Goal: Check status: Check status

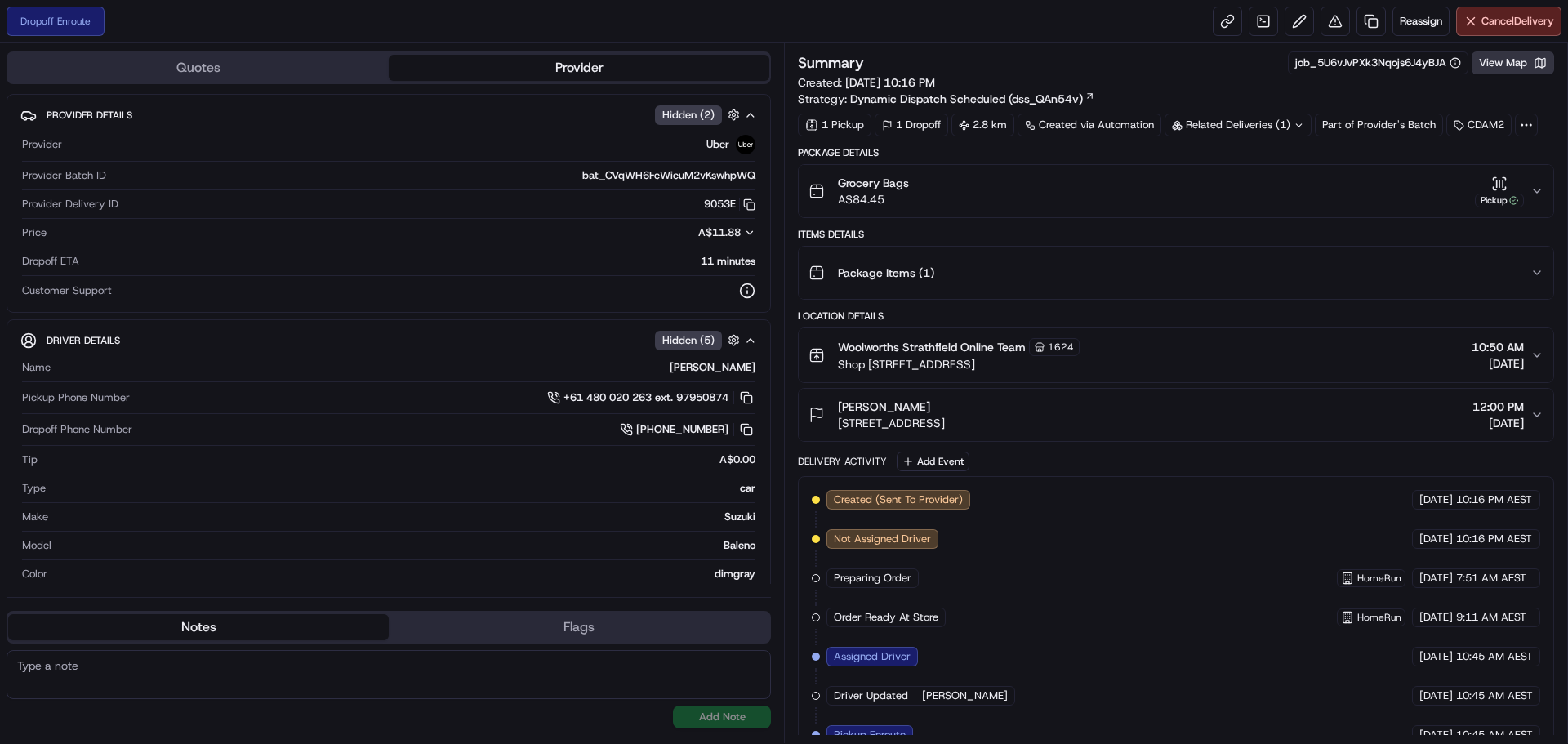
click at [1511, 64] on button "View Map" at bounding box center [1513, 63] width 82 height 23
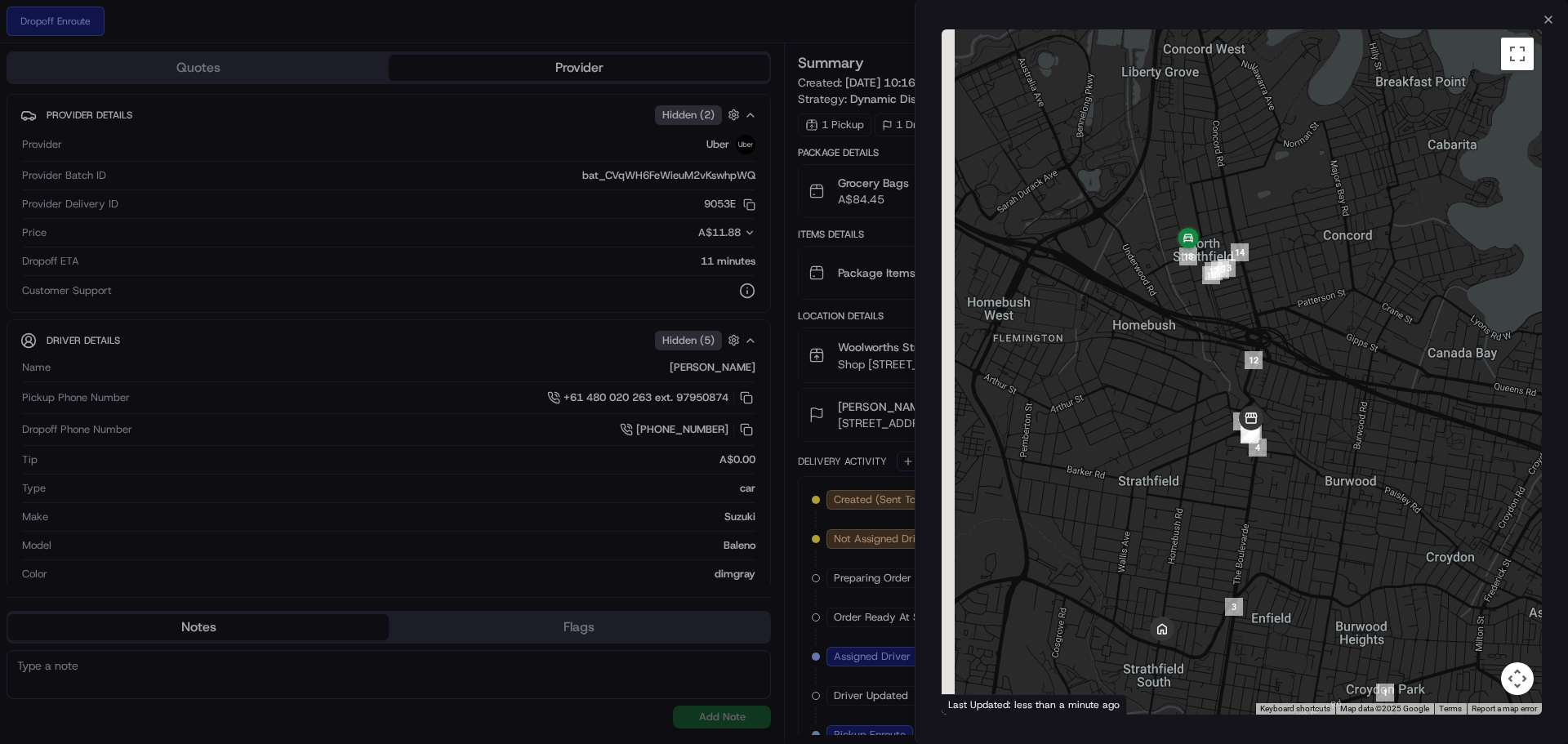
drag, startPoint x: 1261, startPoint y: 258, endPoint x: 1279, endPoint y: 359, distance: 102.6
click at [1279, 359] on div at bounding box center [1242, 372] width 601 height 686
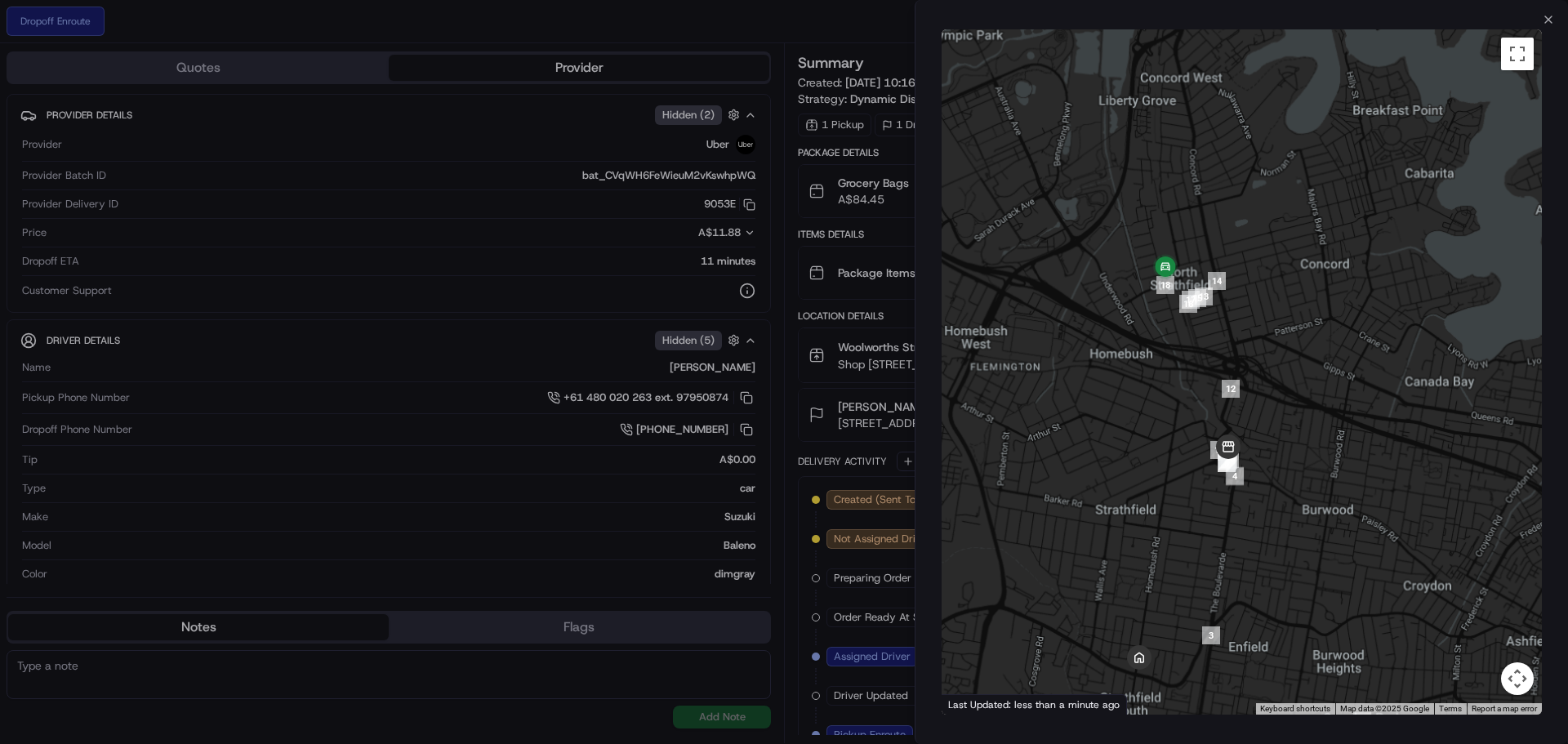
drag, startPoint x: 1277, startPoint y: 474, endPoint x: 1206, endPoint y: 291, distance: 196.3
click at [1206, 291] on div at bounding box center [1242, 372] width 601 height 686
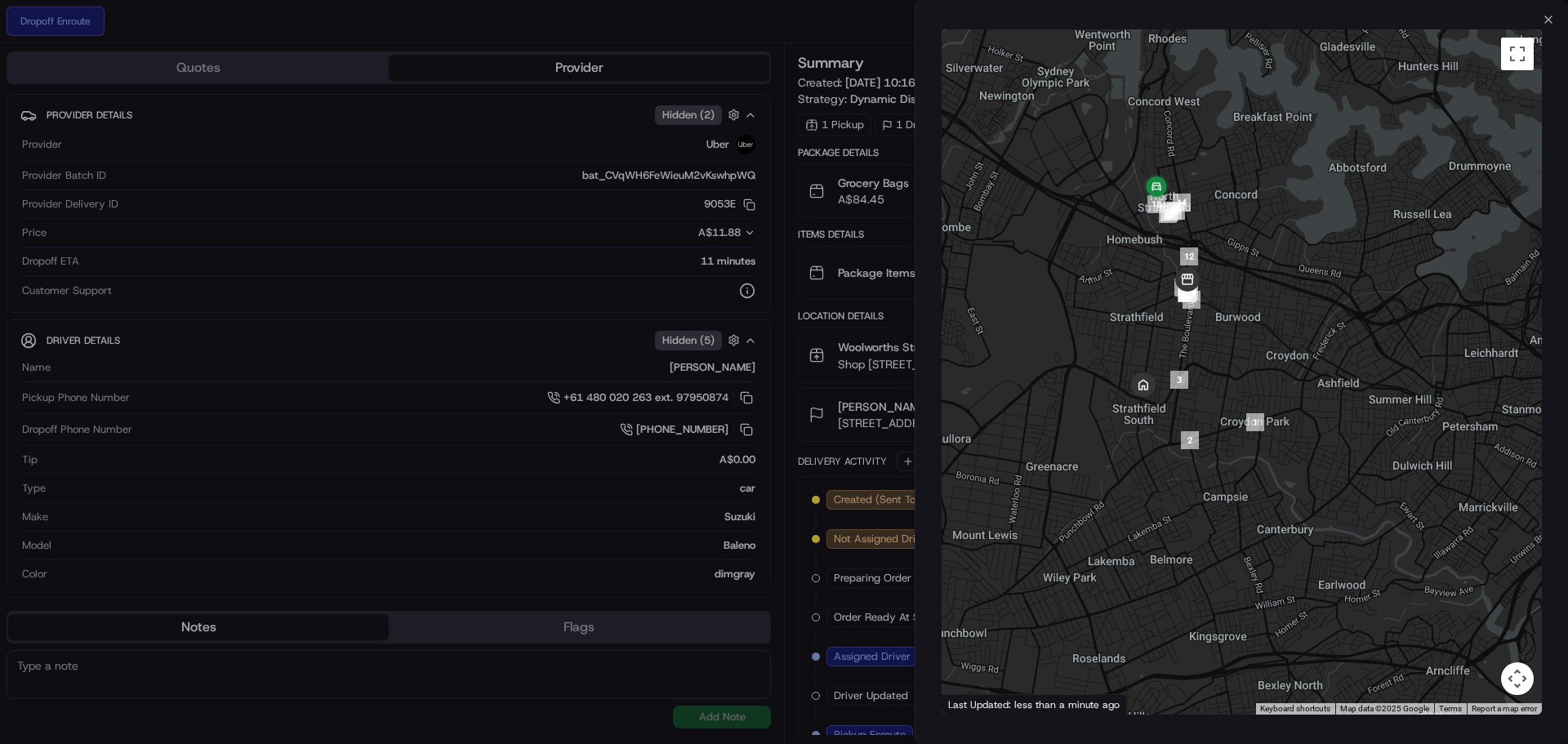
click at [1243, 416] on div at bounding box center [1242, 372] width 601 height 686
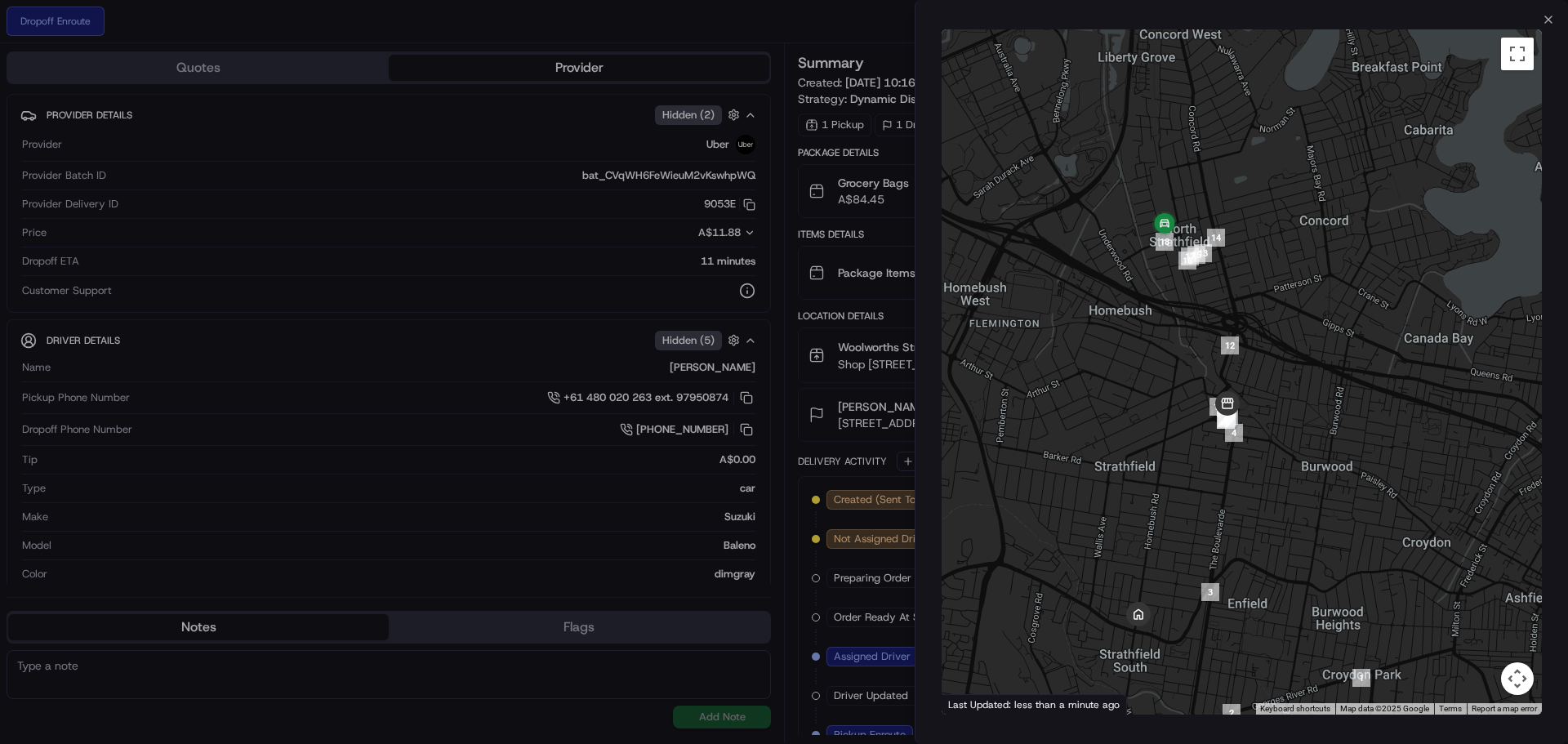
drag, startPoint x: 1186, startPoint y: 324, endPoint x: 1140, endPoint y: 467, distance: 150.2
click at [1140, 467] on div at bounding box center [1242, 372] width 601 height 686
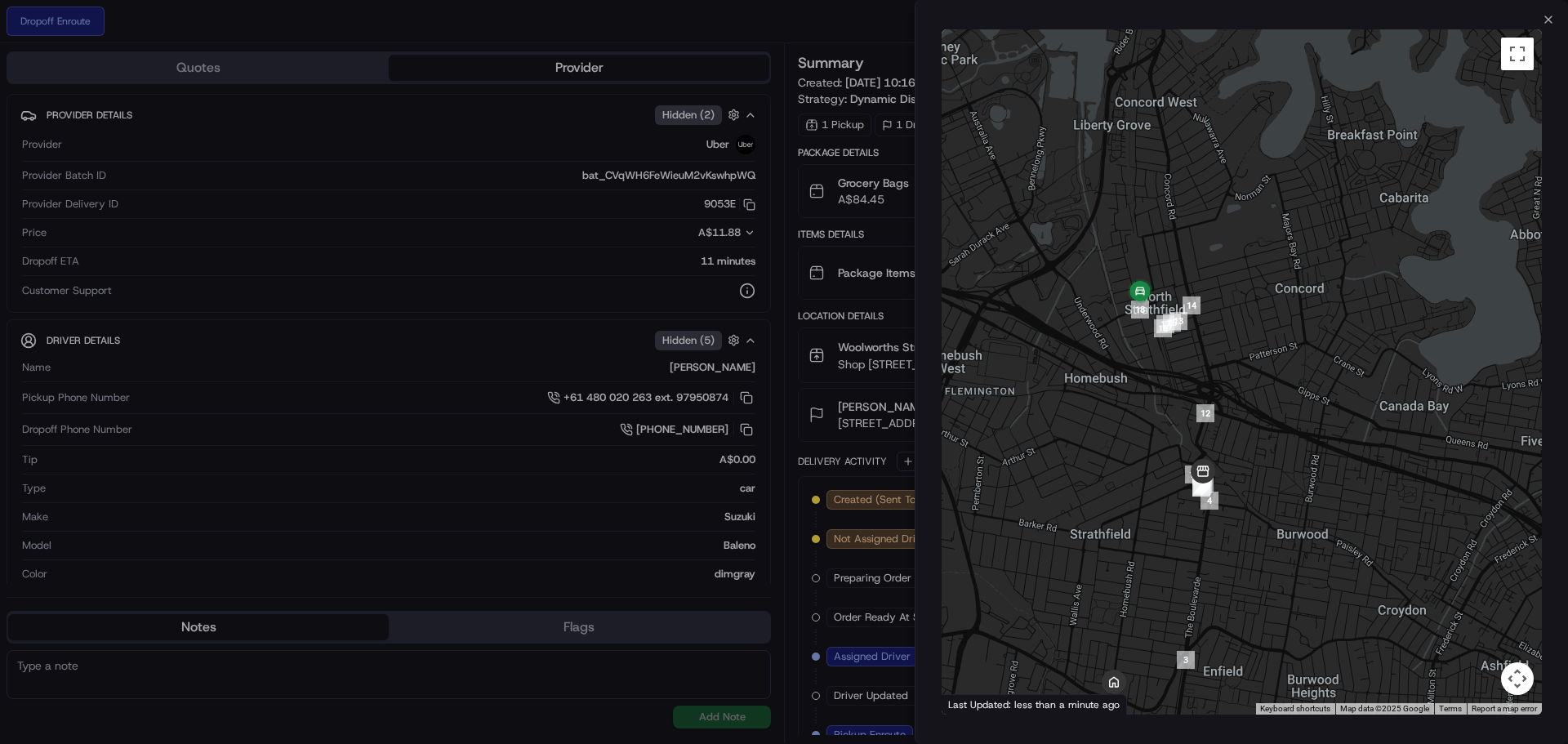
drag, startPoint x: 1080, startPoint y: 358, endPoint x: 1058, endPoint y: 391, distance: 39.7
click at [1058, 391] on div at bounding box center [1242, 372] width 601 height 686
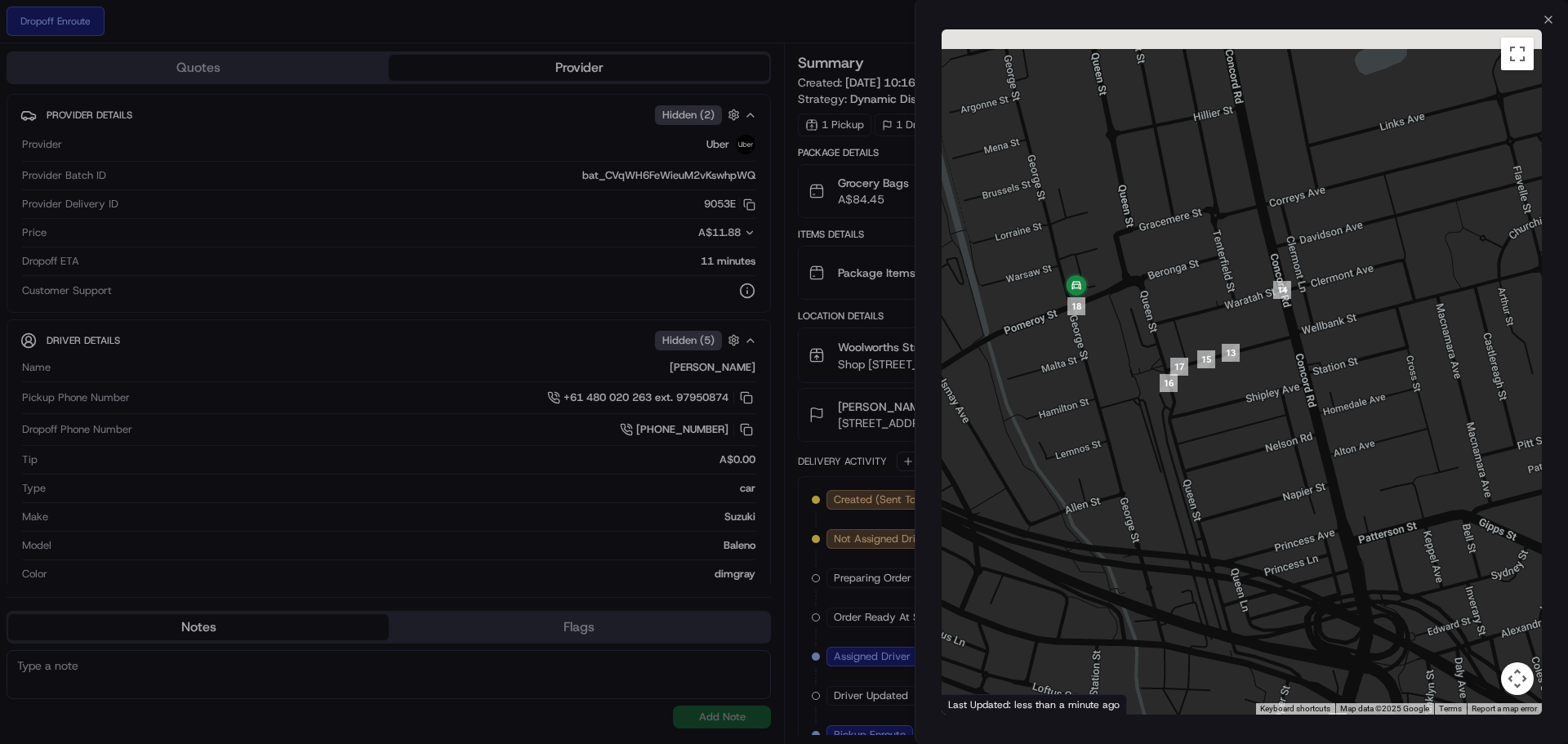
drag, startPoint x: 1090, startPoint y: 365, endPoint x: 1098, endPoint y: 387, distance: 23.4
click at [1102, 406] on div at bounding box center [1242, 372] width 601 height 686
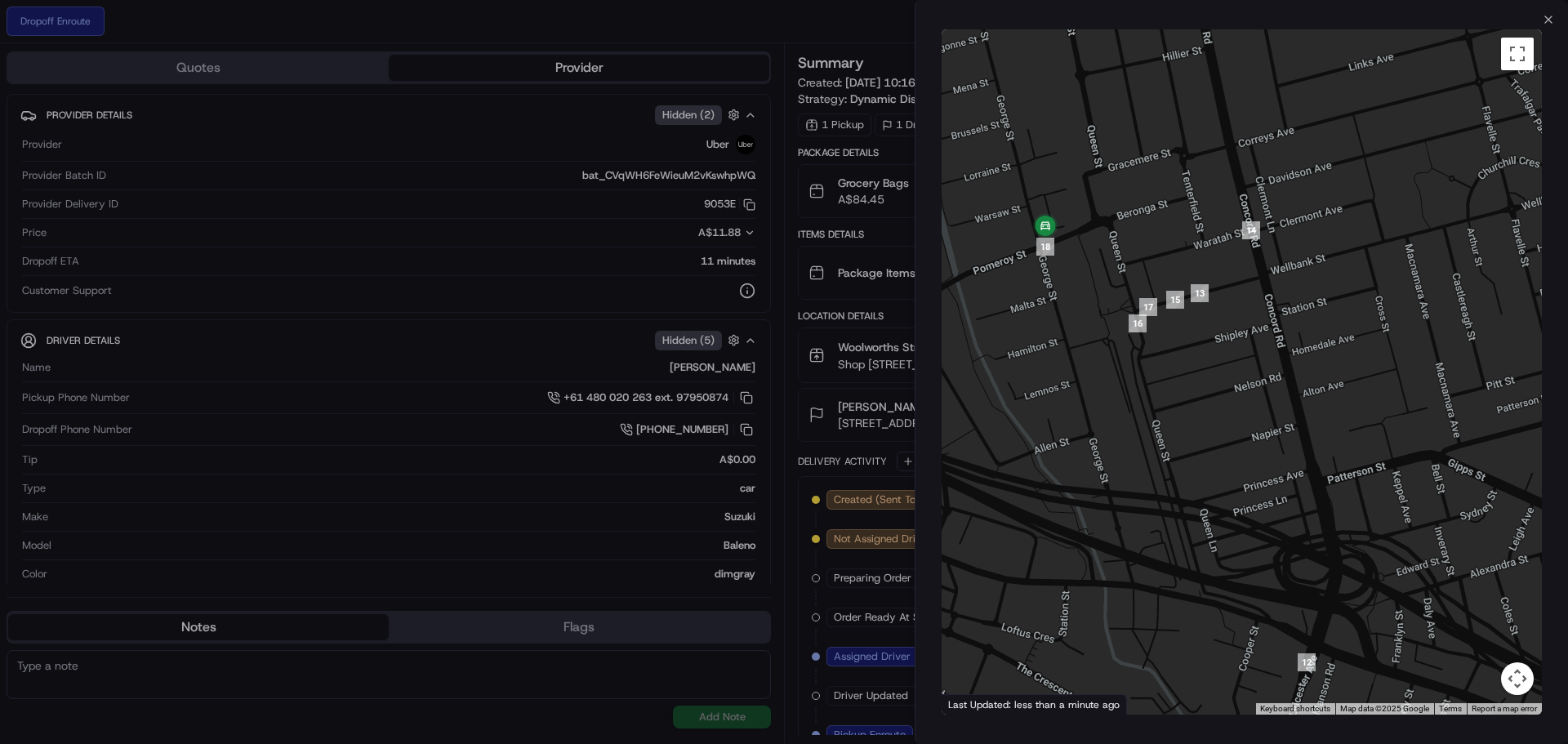
drag, startPoint x: 1113, startPoint y: 424, endPoint x: 1094, endPoint y: 357, distance: 69.6
click at [1059, 273] on div at bounding box center [1242, 372] width 601 height 686
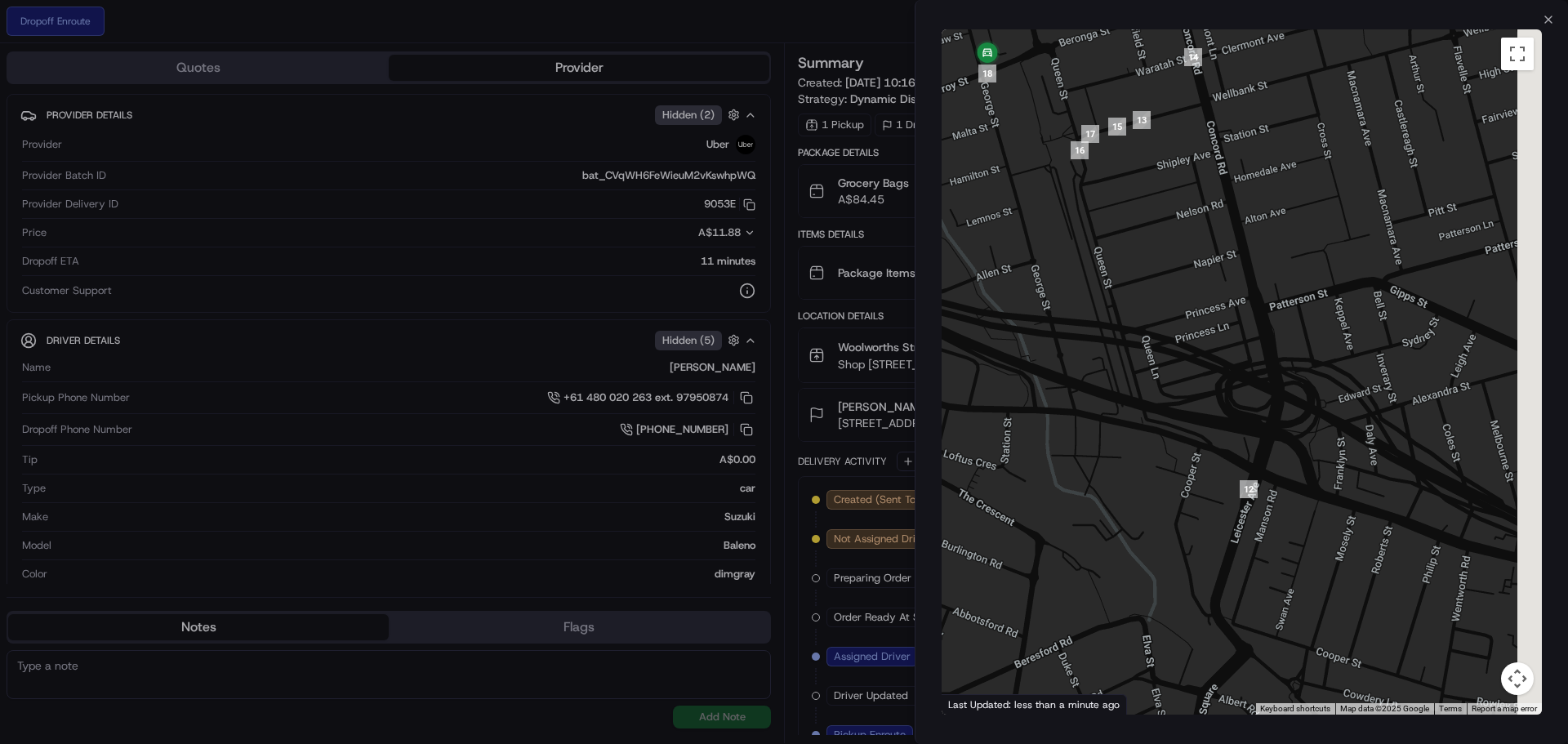
drag, startPoint x: 1121, startPoint y: 411, endPoint x: 1067, endPoint y: 321, distance: 105.0
click at [1052, 313] on div at bounding box center [1242, 372] width 601 height 686
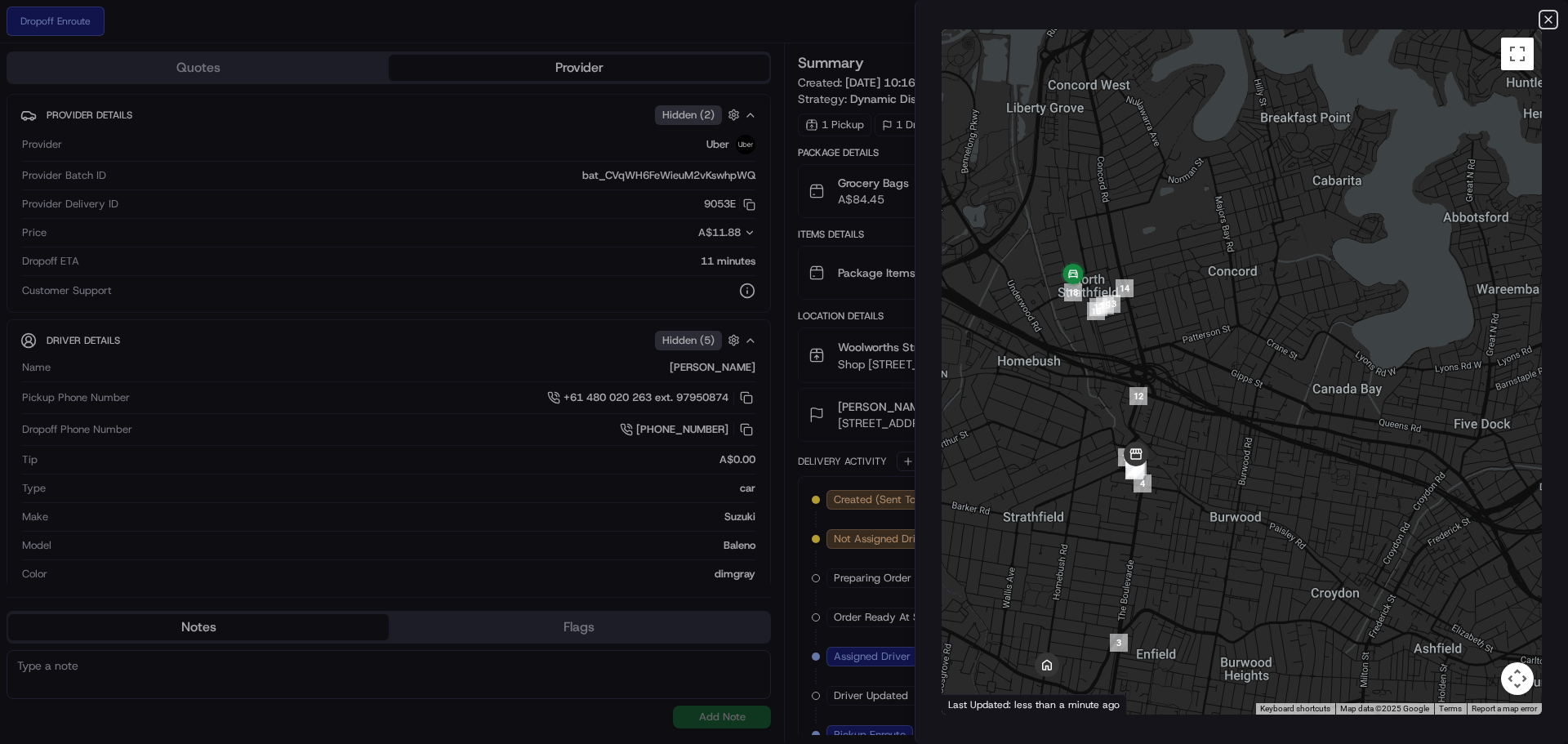
click at [1553, 21] on icon "button" at bounding box center [1548, 19] width 13 height 13
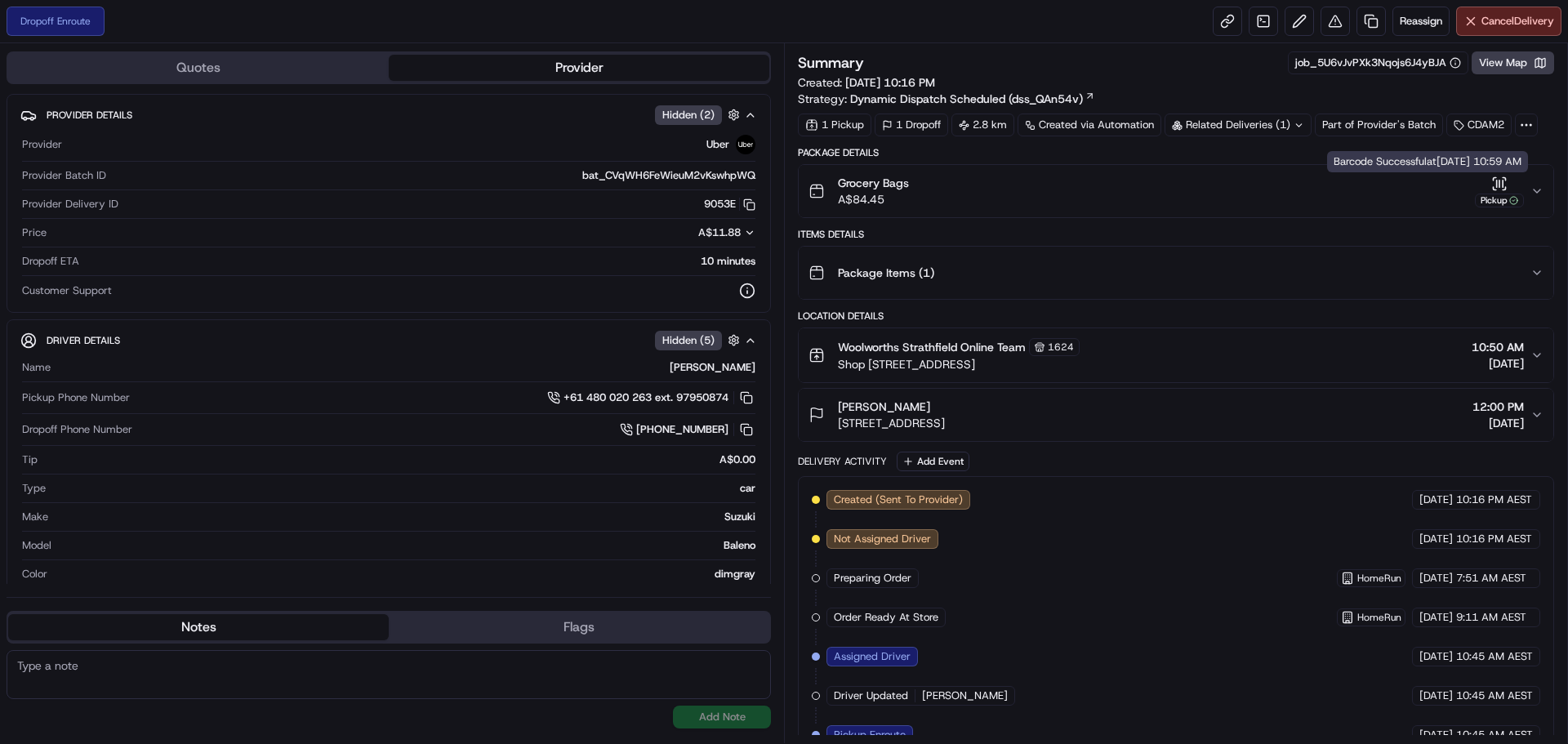
click at [1497, 190] on icon "button" at bounding box center [1499, 183] width 16 height 16
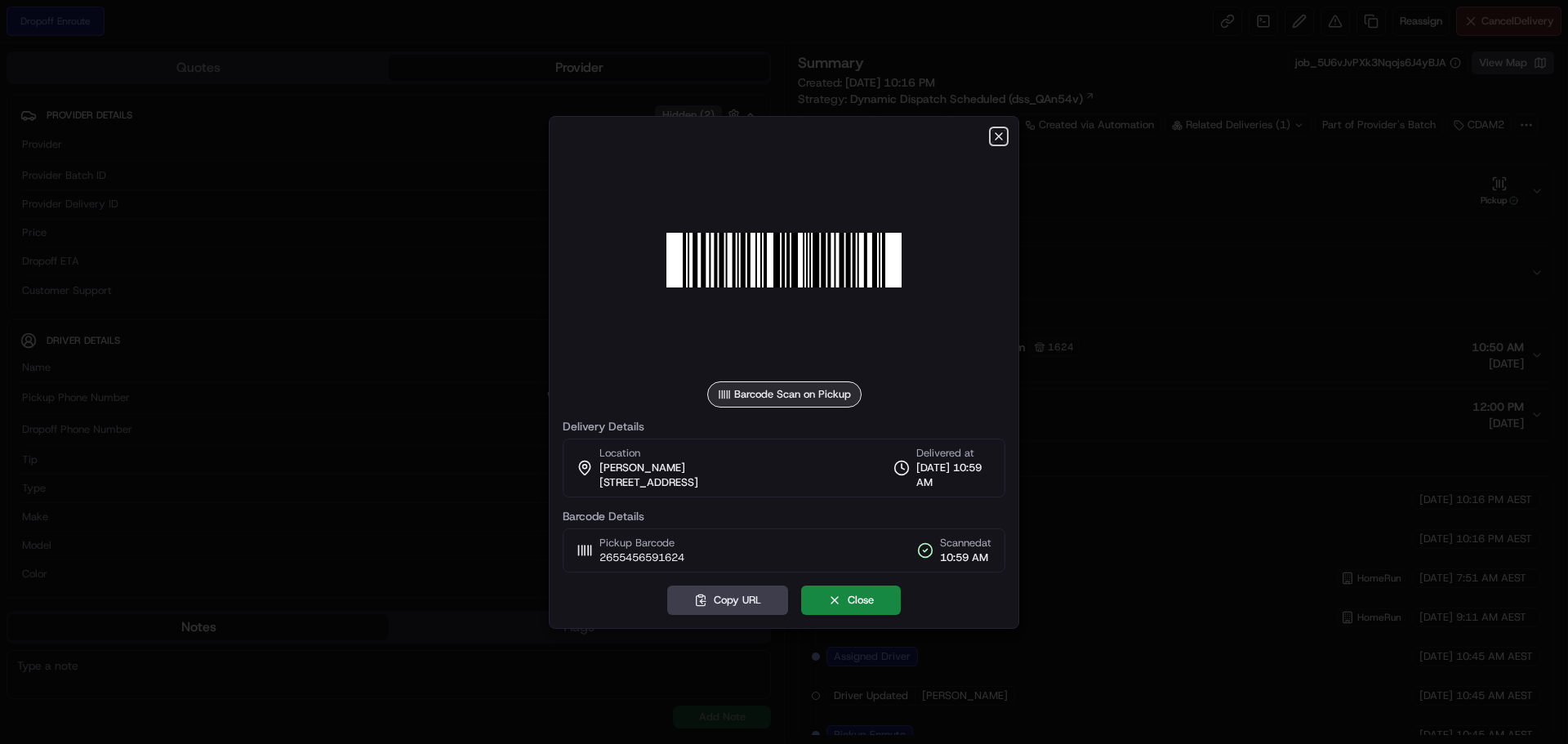
click at [999, 137] on icon "button" at bounding box center [998, 136] width 13 height 13
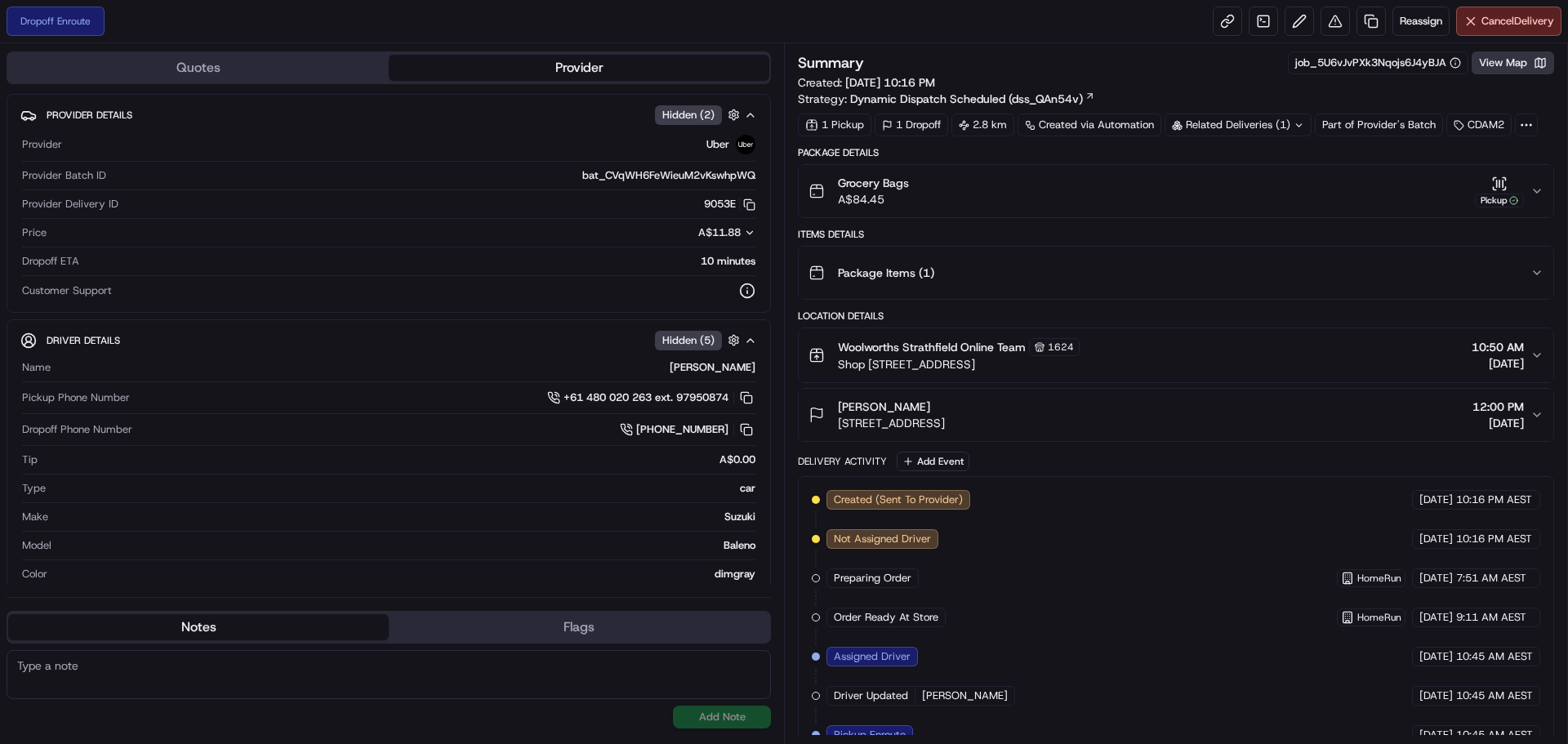
click at [1506, 67] on button "View Map" at bounding box center [1513, 63] width 82 height 23
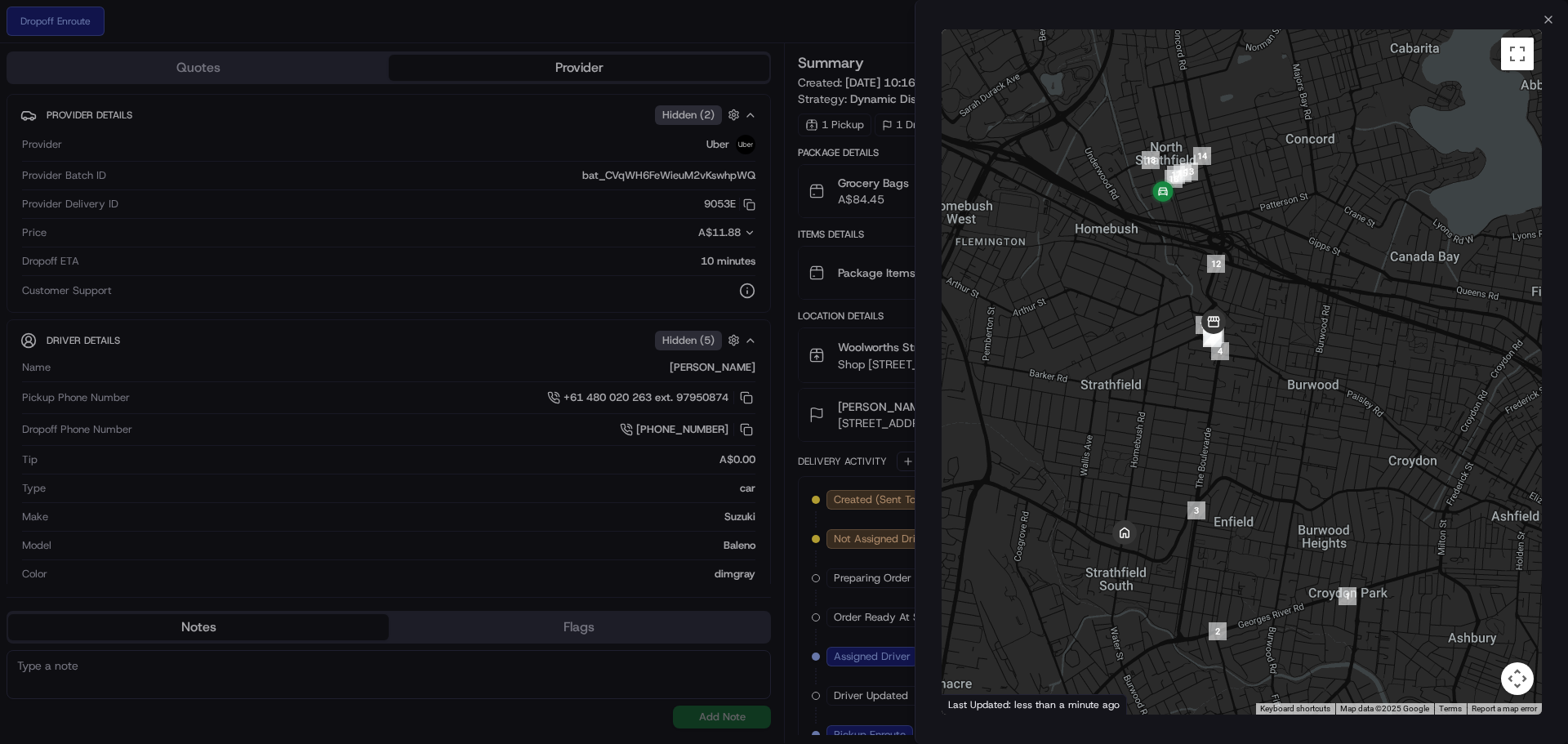
drag, startPoint x: 1197, startPoint y: 284, endPoint x: 1179, endPoint y: 368, distance: 85.9
click at [1179, 368] on div at bounding box center [1242, 372] width 601 height 686
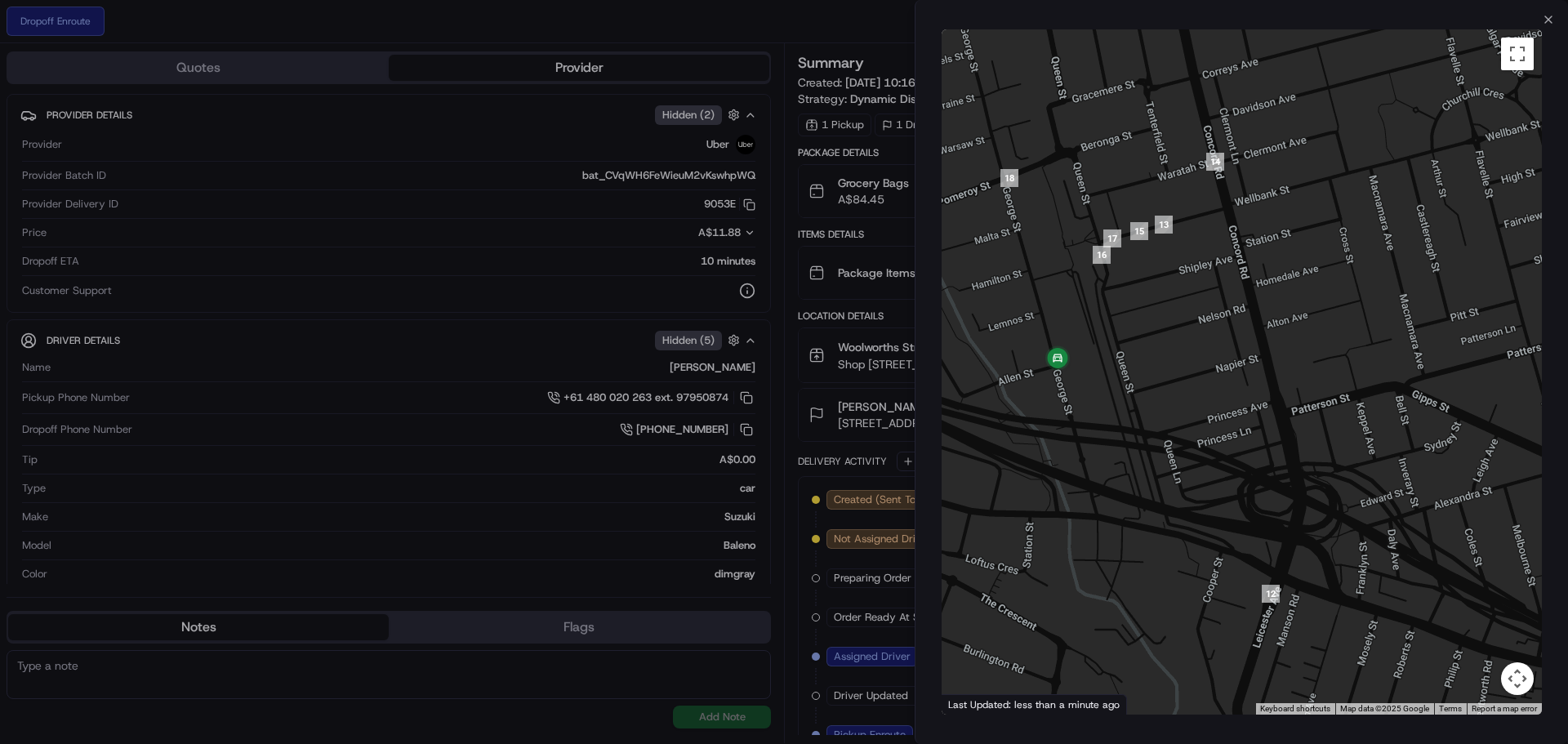
click at [1171, 322] on div at bounding box center [1242, 372] width 601 height 686
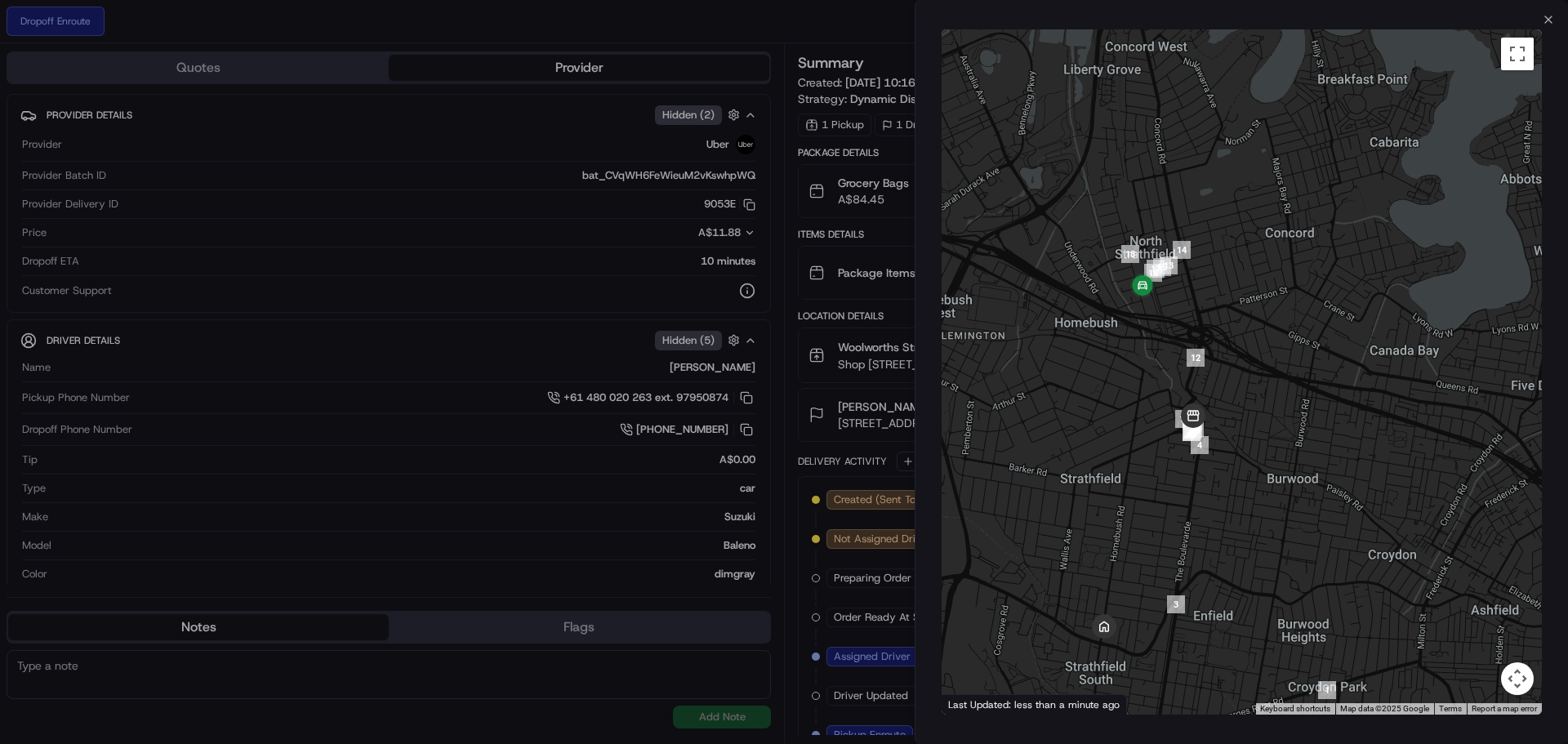
click at [1170, 370] on div at bounding box center [1242, 372] width 601 height 686
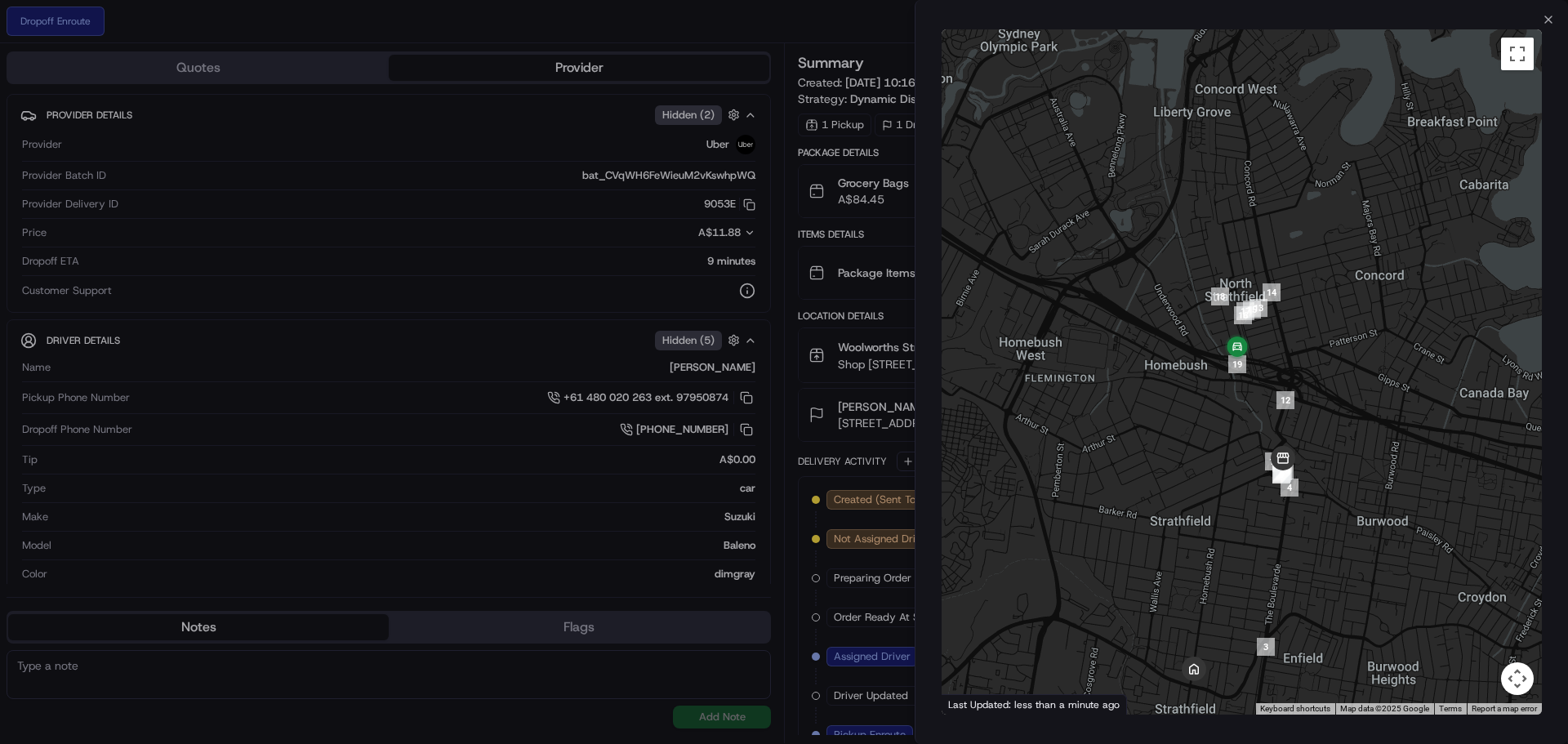
drag, startPoint x: 1169, startPoint y: 365, endPoint x: 1151, endPoint y: 332, distance: 37.6
click at [1151, 332] on div at bounding box center [1242, 372] width 601 height 686
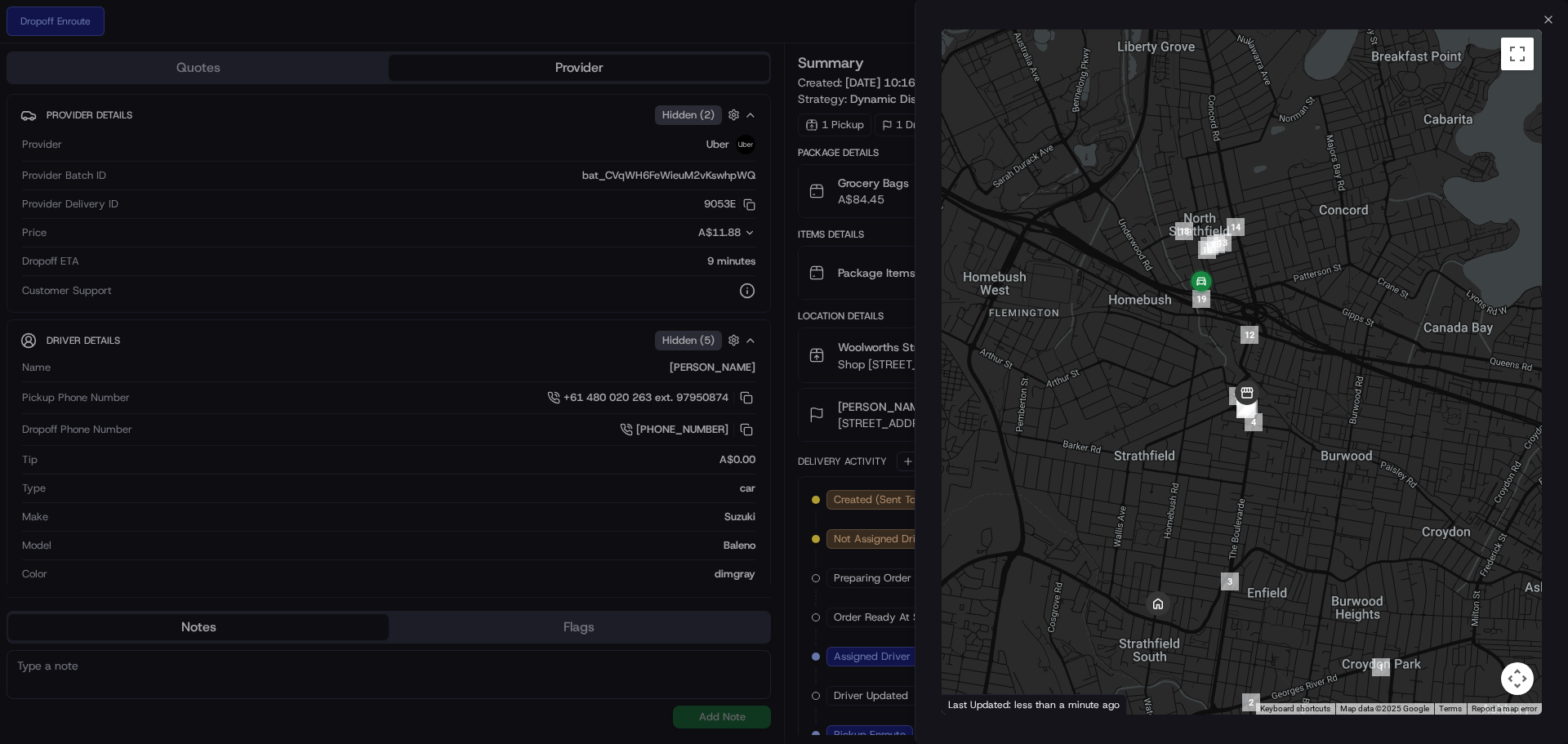
drag, startPoint x: 1206, startPoint y: 375, endPoint x: 1188, endPoint y: 339, distance: 40.2
click at [1188, 339] on div at bounding box center [1242, 372] width 601 height 686
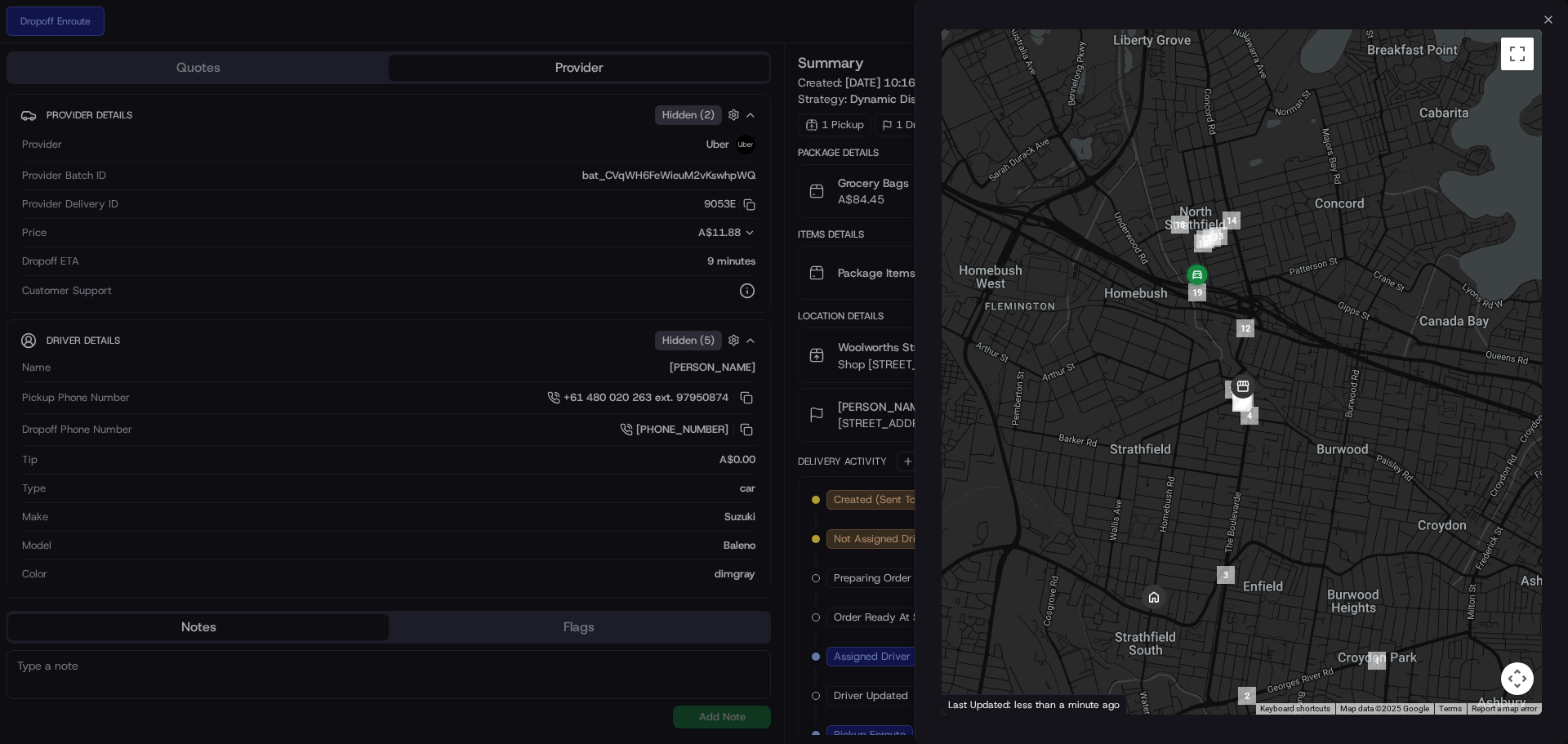
drag, startPoint x: 1181, startPoint y: 371, endPoint x: 1176, endPoint y: 363, distance: 9.4
click at [1176, 363] on div at bounding box center [1242, 372] width 601 height 686
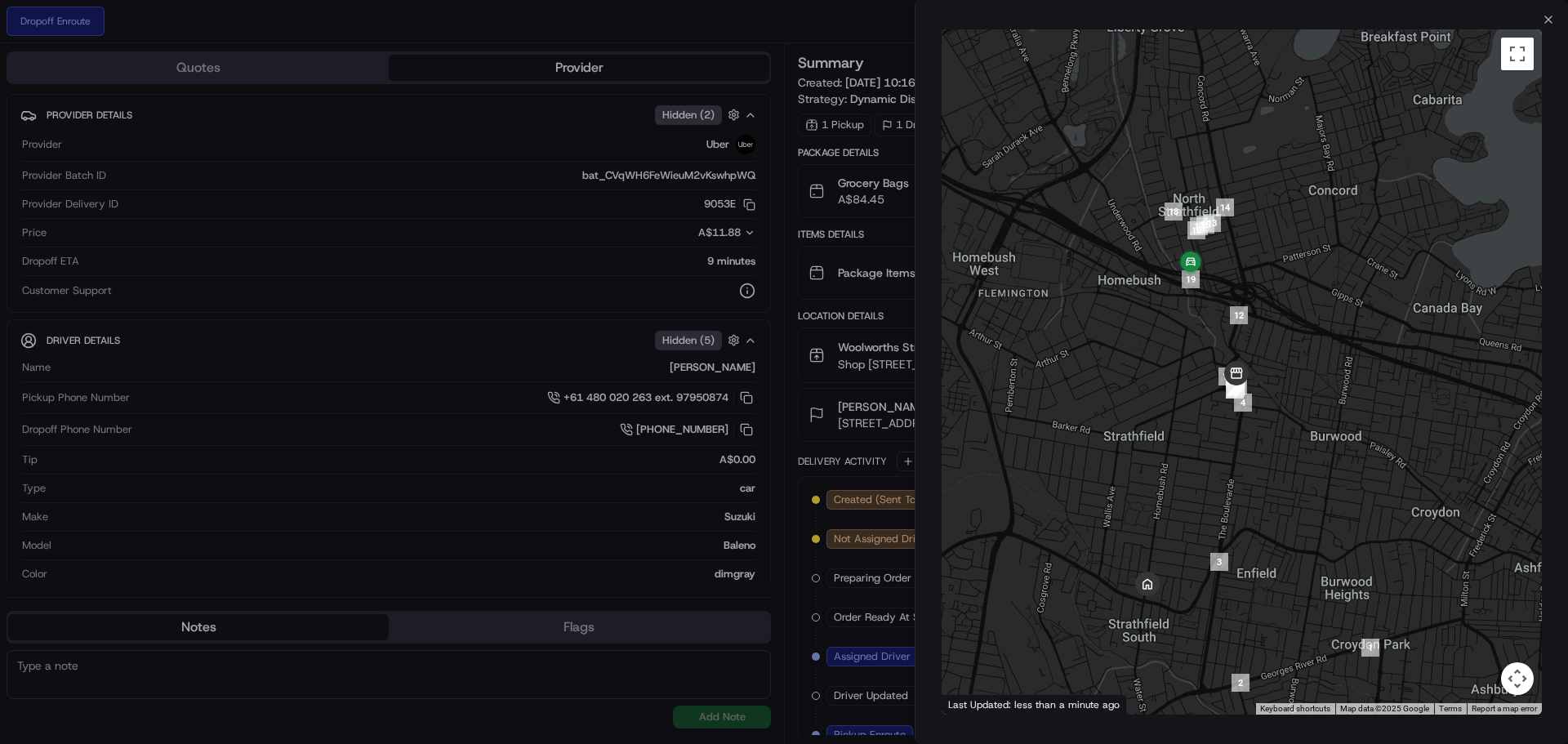
drag, startPoint x: 1182, startPoint y: 379, endPoint x: 1176, endPoint y: 366, distance: 14.3
click at [1176, 366] on div at bounding box center [1242, 372] width 601 height 686
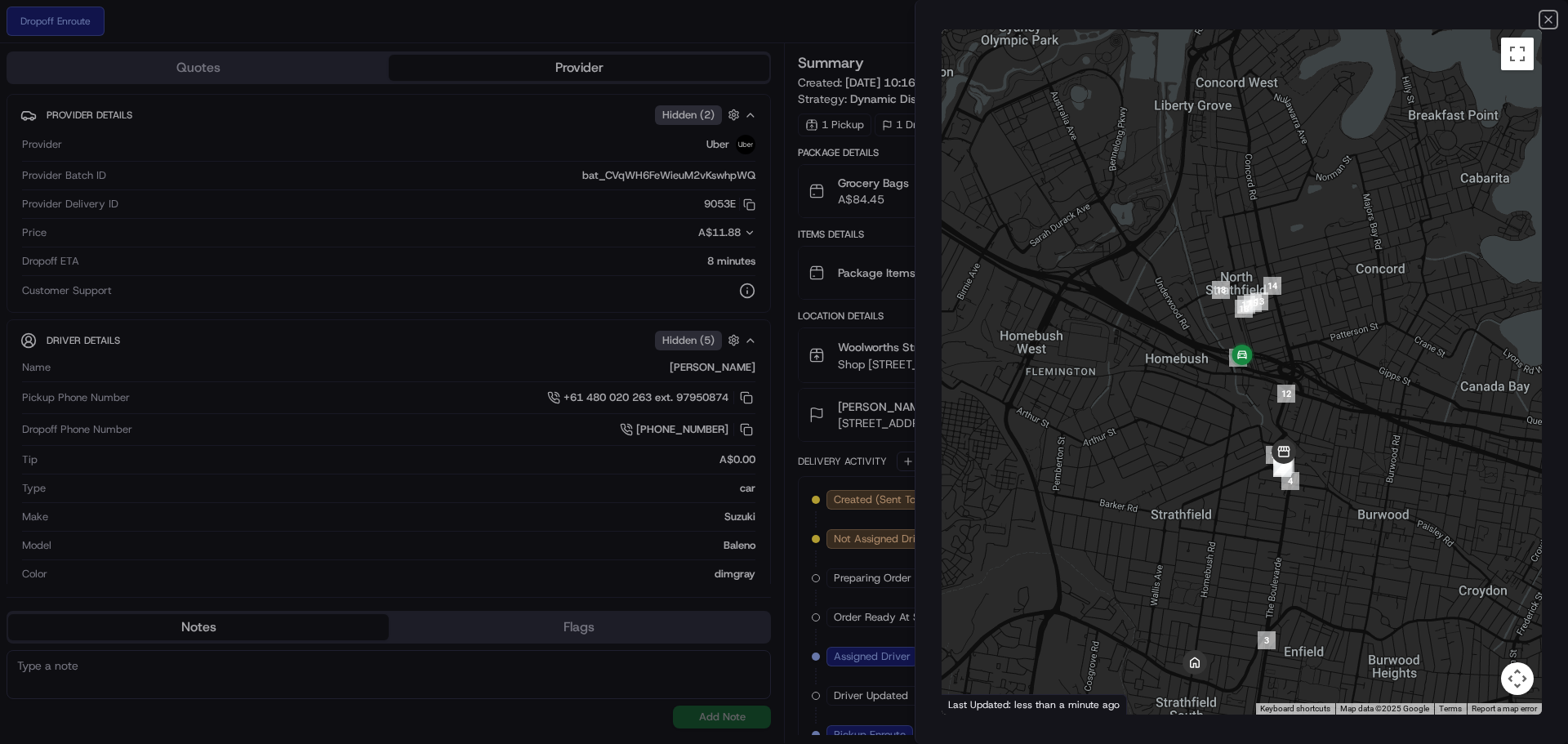
click at [1553, 18] on icon "button" at bounding box center [1548, 19] width 13 height 13
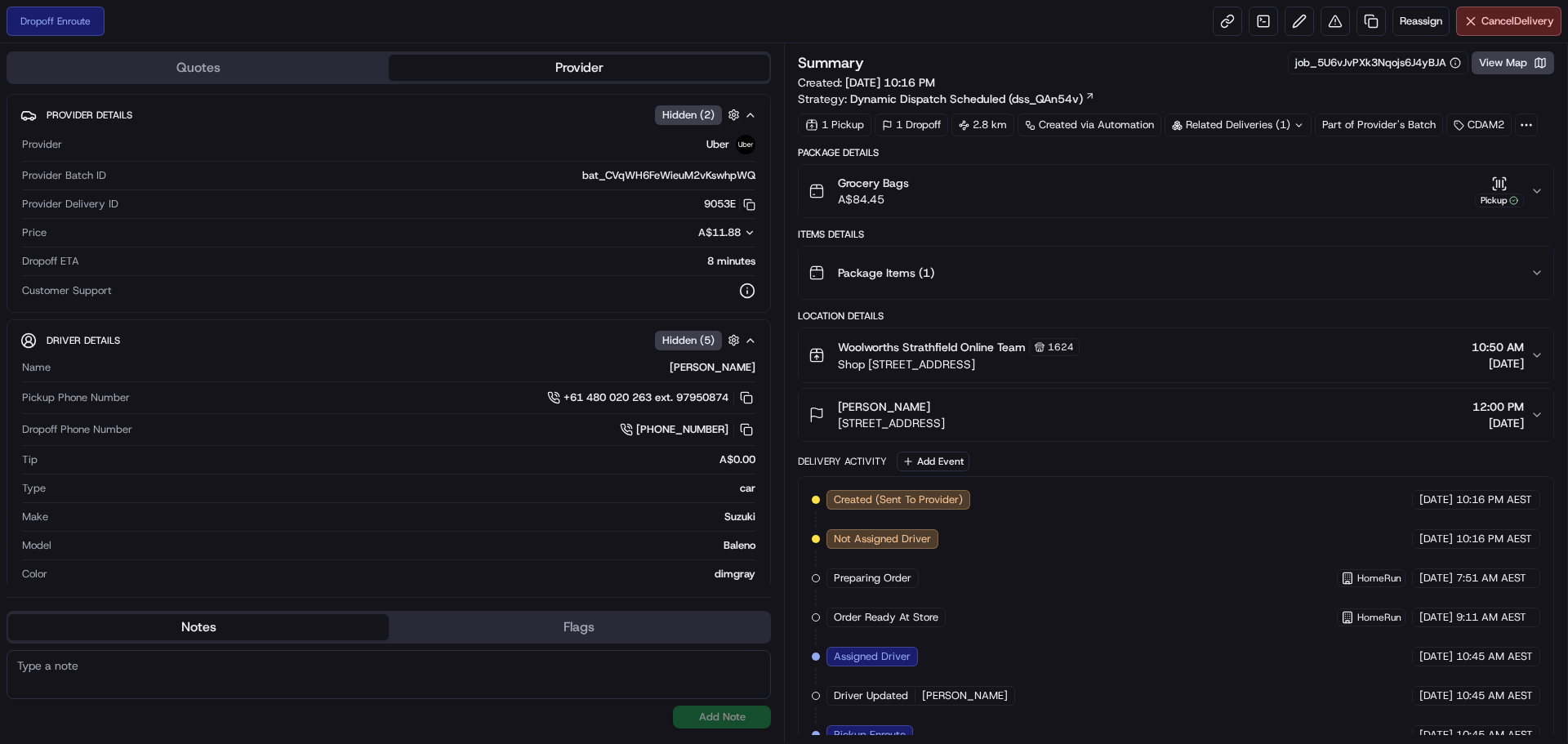
drag, startPoint x: 1271, startPoint y: 356, endPoint x: 1041, endPoint y: 204, distance: 275.7
click at [1040, 204] on div "Package Details Grocery Bags A$84.45 Pickup Items Details Package Items ( 1 ) L…" at bounding box center [1176, 531] width 757 height 770
click at [1514, 71] on button "View Map" at bounding box center [1513, 63] width 82 height 23
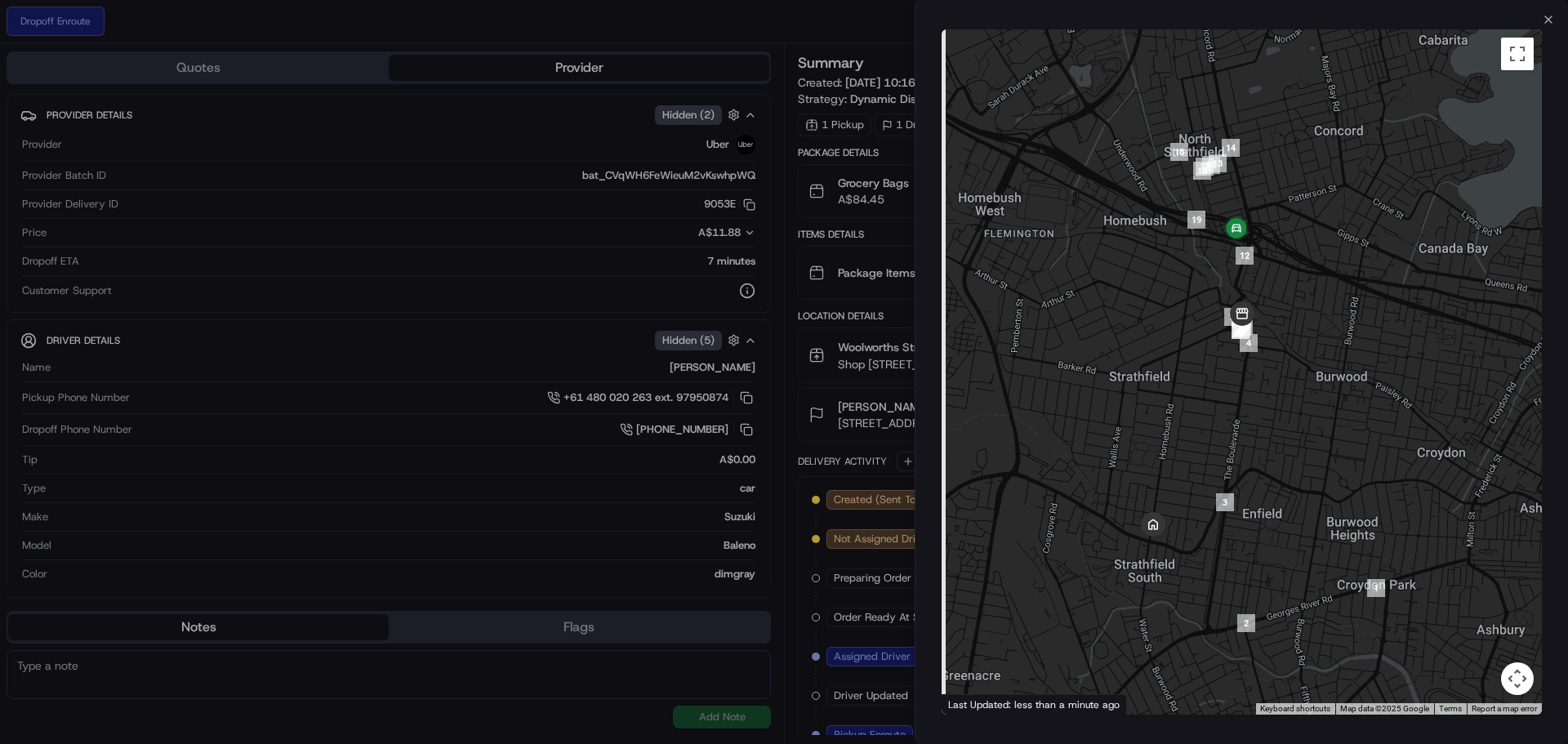
drag, startPoint x: 1177, startPoint y: 480, endPoint x: 1205, endPoint y: 496, distance: 32.2
click at [1205, 496] on div at bounding box center [1242, 372] width 601 height 686
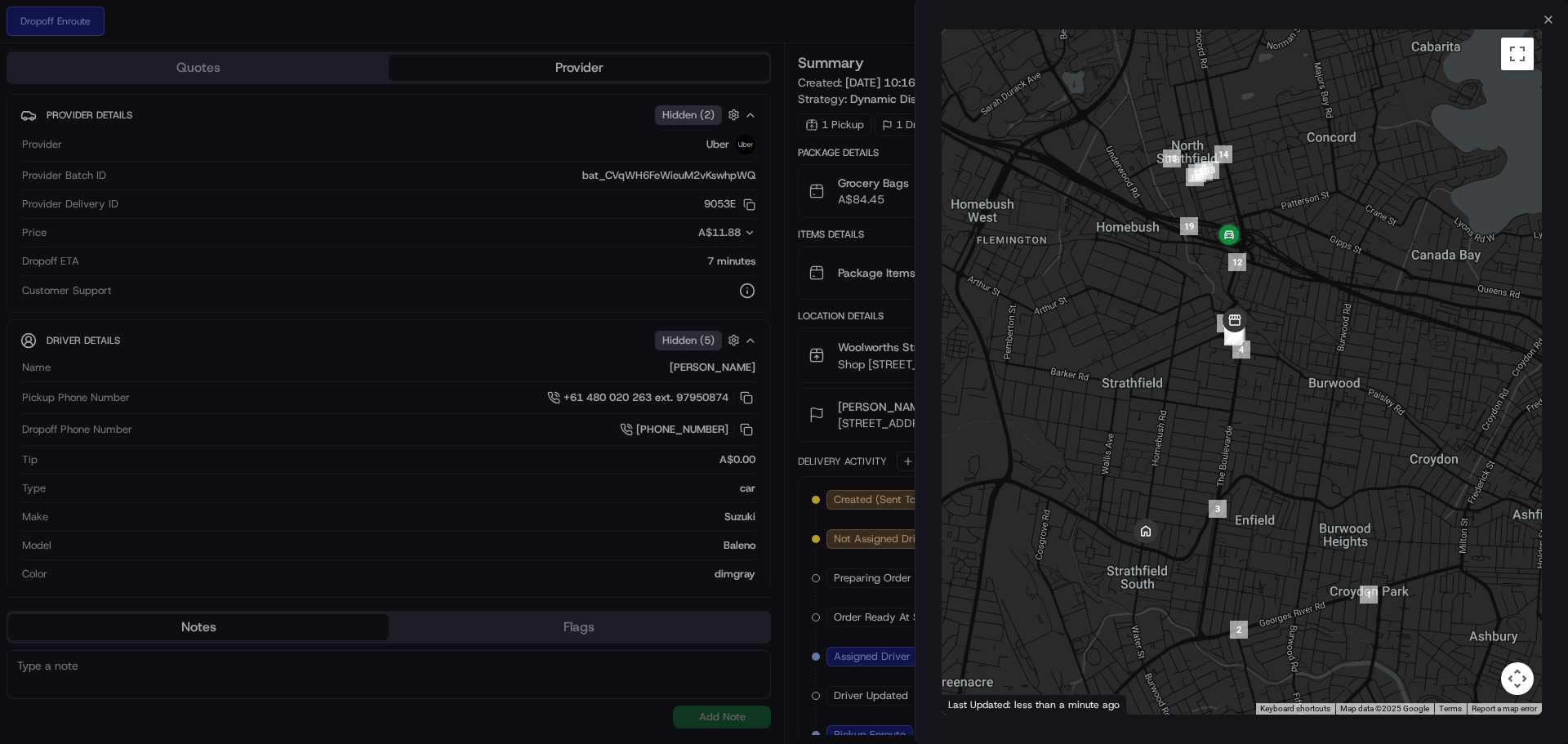
drag, startPoint x: 1224, startPoint y: 474, endPoint x: 1213, endPoint y: 478, distance: 11.7
click at [1213, 478] on div at bounding box center [1242, 372] width 601 height 686
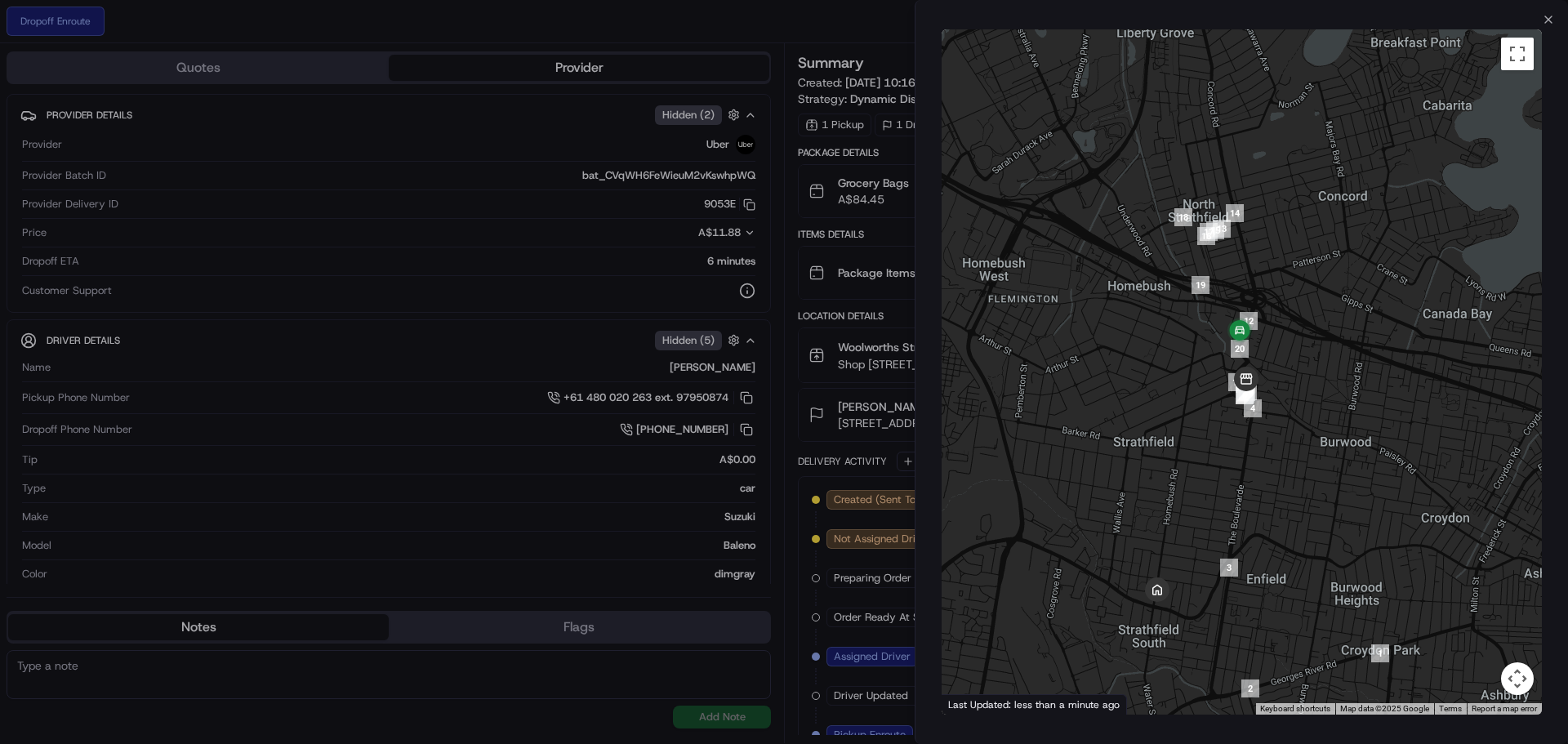
drag, startPoint x: 1301, startPoint y: 434, endPoint x: 1299, endPoint y: 401, distance: 33.1
click at [1299, 401] on div at bounding box center [1242, 372] width 601 height 686
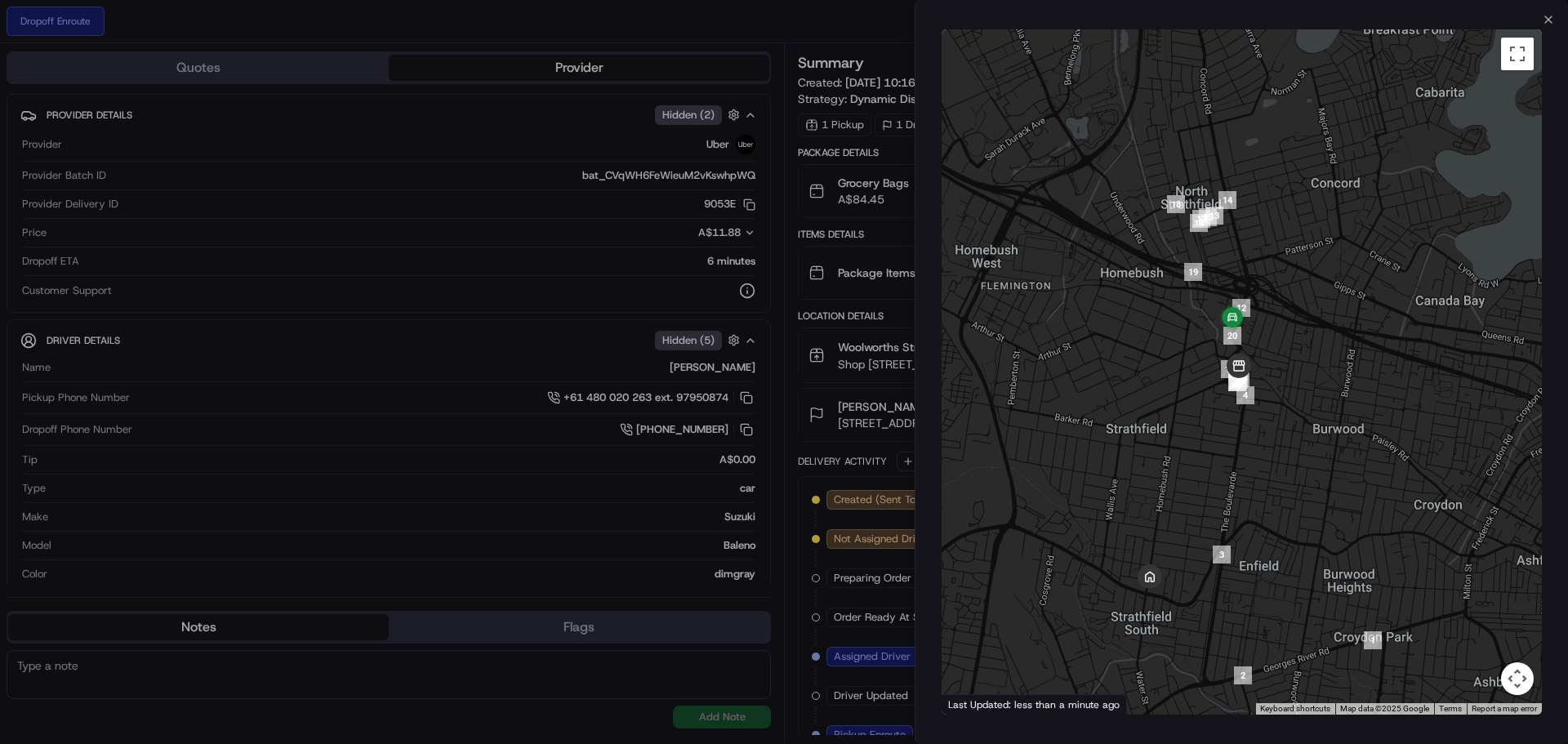
drag, startPoint x: 1276, startPoint y: 464, endPoint x: 1269, endPoint y: 454, distance: 12.2
click at [1269, 454] on div at bounding box center [1242, 372] width 601 height 686
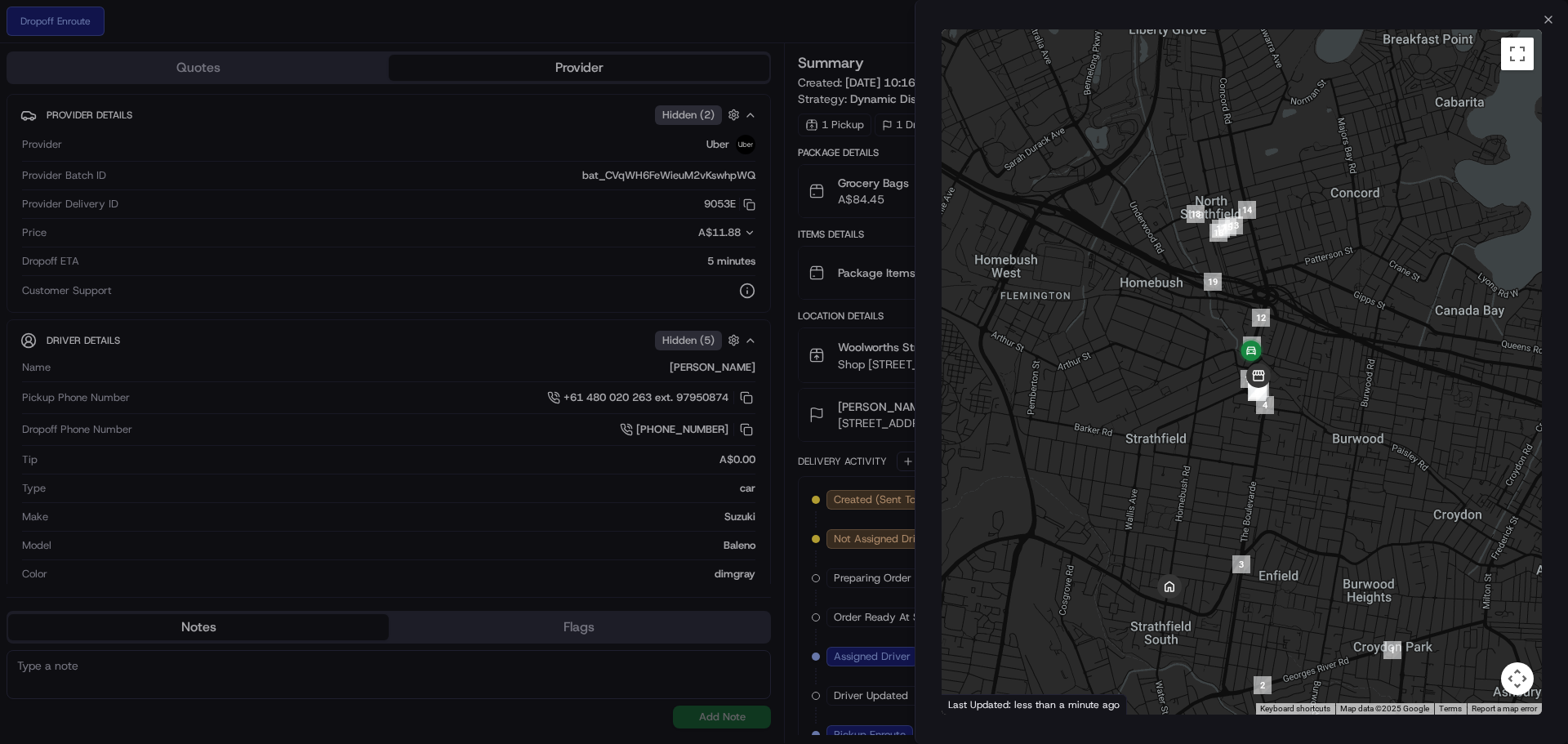
drag, startPoint x: 1272, startPoint y: 467, endPoint x: 1284, endPoint y: 460, distance: 13.9
click at [1284, 460] on div at bounding box center [1242, 372] width 601 height 686
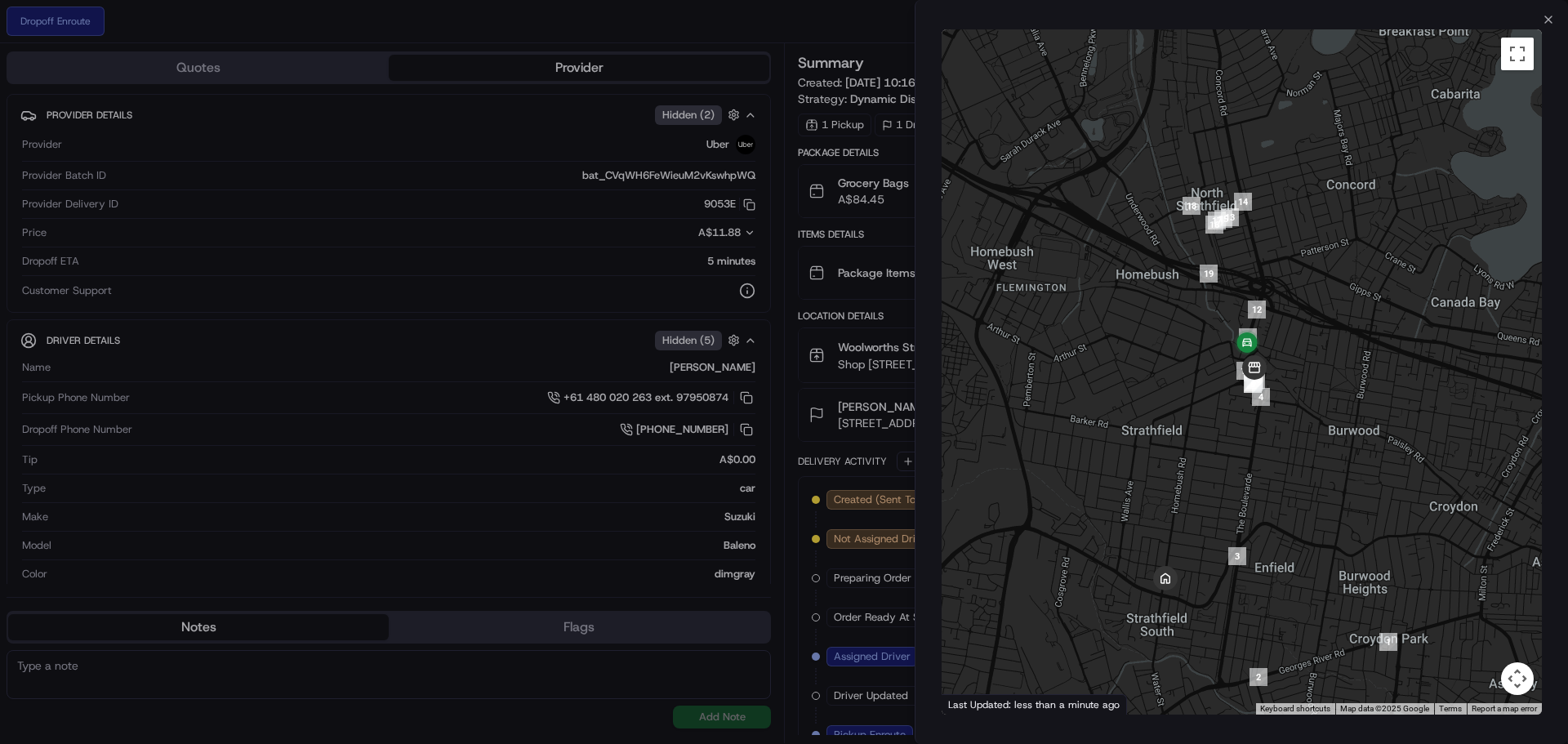
drag, startPoint x: 1310, startPoint y: 333, endPoint x: 1298, endPoint y: 316, distance: 20.8
click at [1298, 316] on div at bounding box center [1242, 372] width 601 height 686
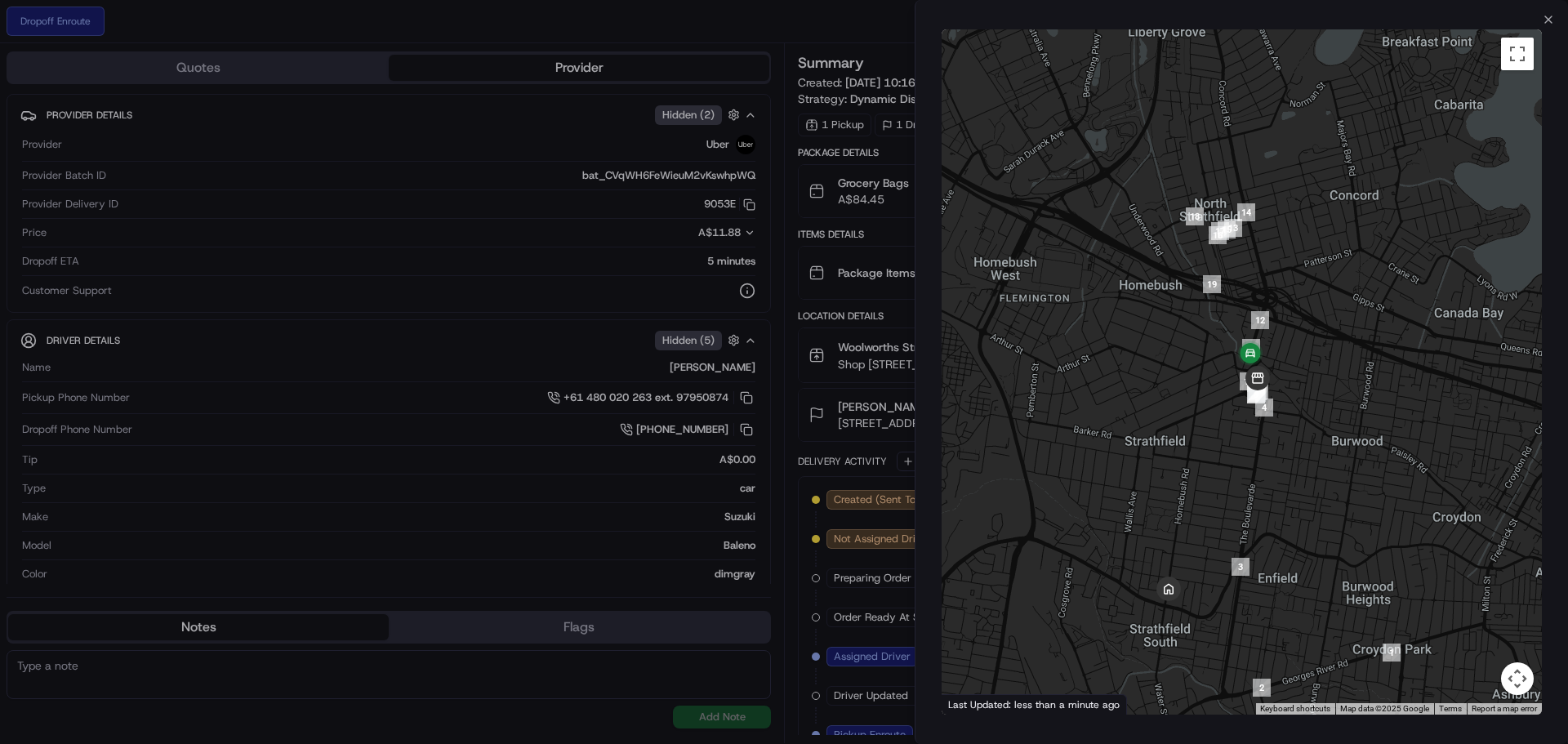
drag, startPoint x: 1282, startPoint y: 460, endPoint x: 1295, endPoint y: 483, distance: 26.4
click at [1295, 483] on div at bounding box center [1242, 372] width 601 height 686
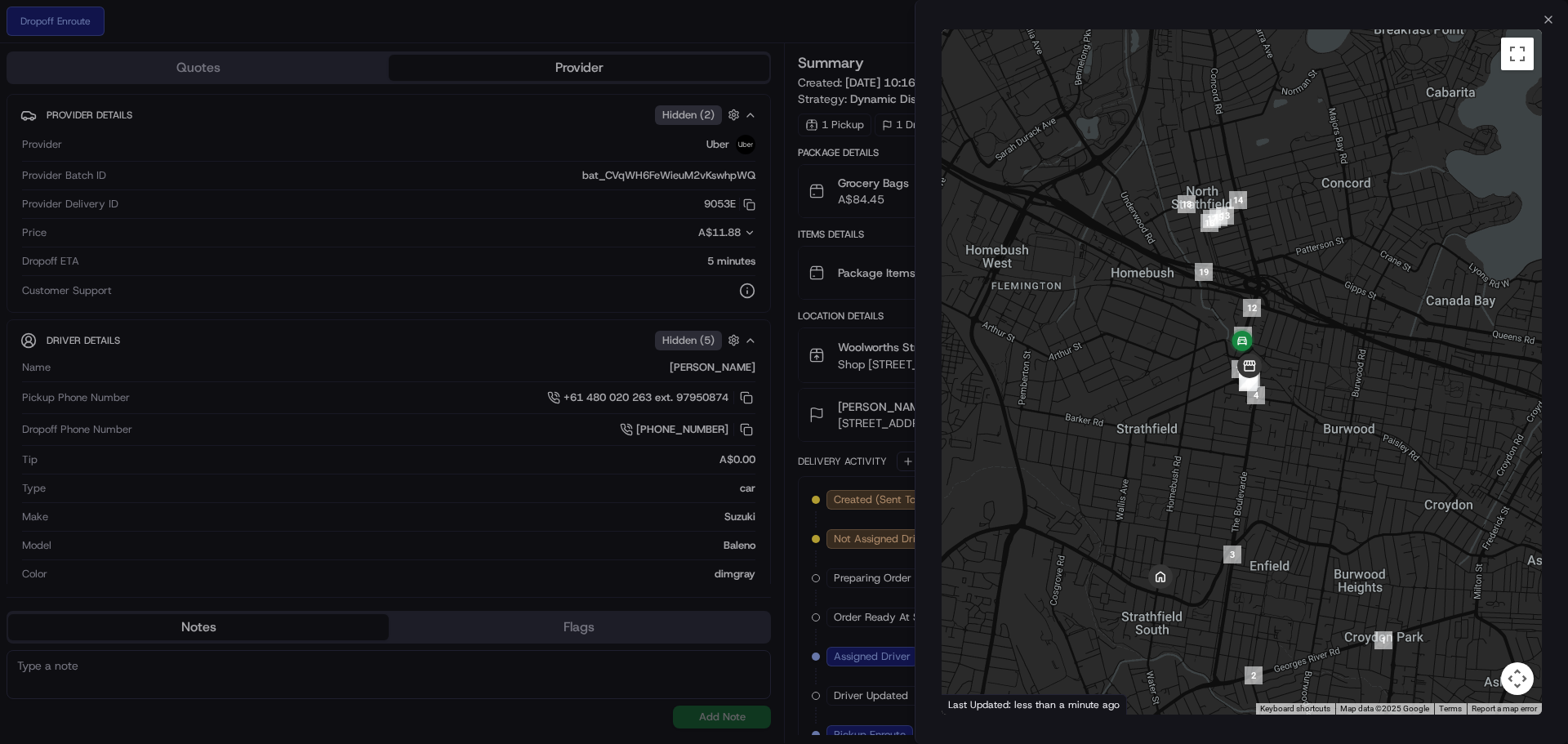
drag, startPoint x: 1295, startPoint y: 483, endPoint x: 1278, endPoint y: 456, distance: 31.9
click at [1278, 456] on div at bounding box center [1242, 372] width 601 height 686
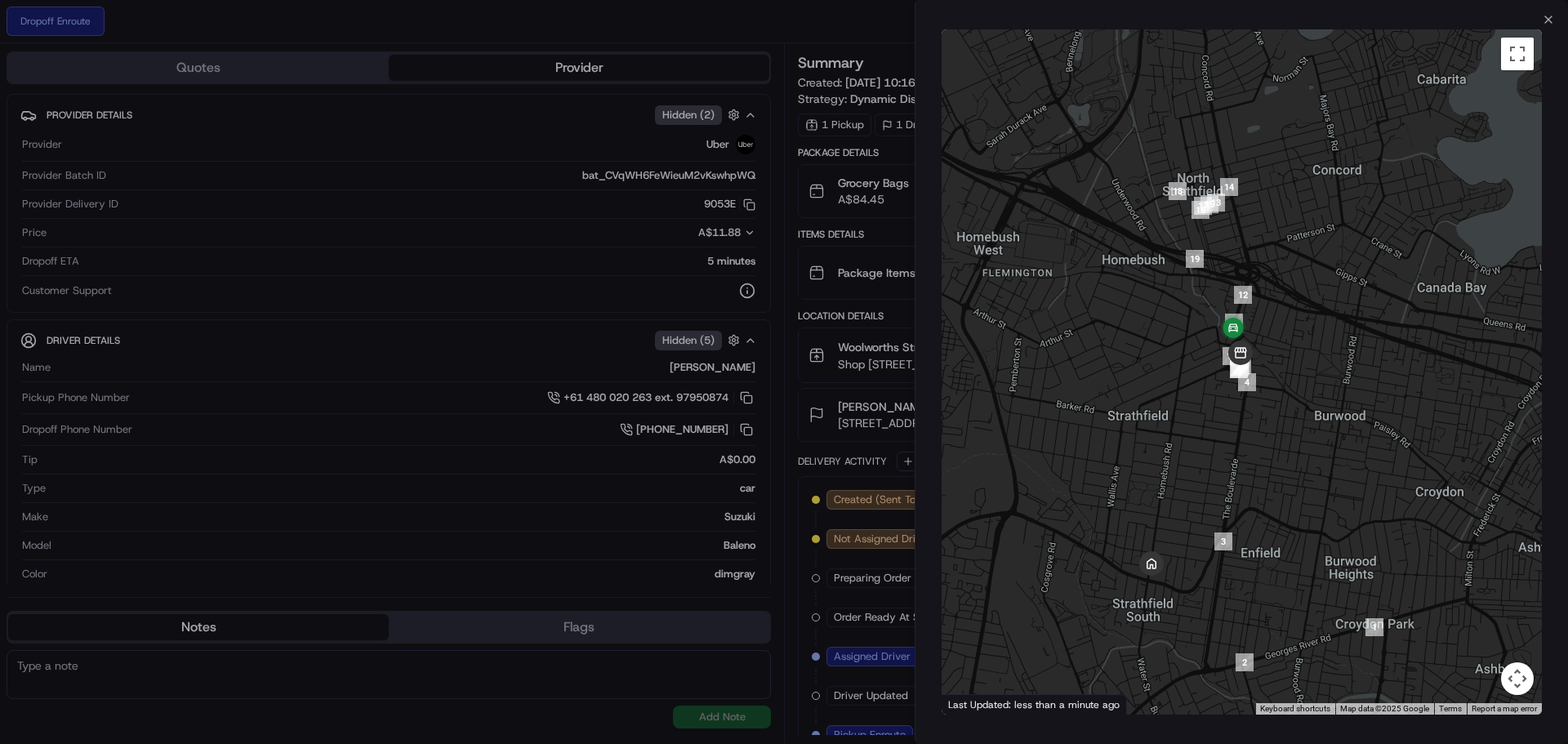
drag, startPoint x: 1276, startPoint y: 454, endPoint x: 1251, endPoint y: 429, distance: 35.4
click at [1251, 429] on div at bounding box center [1242, 372] width 601 height 686
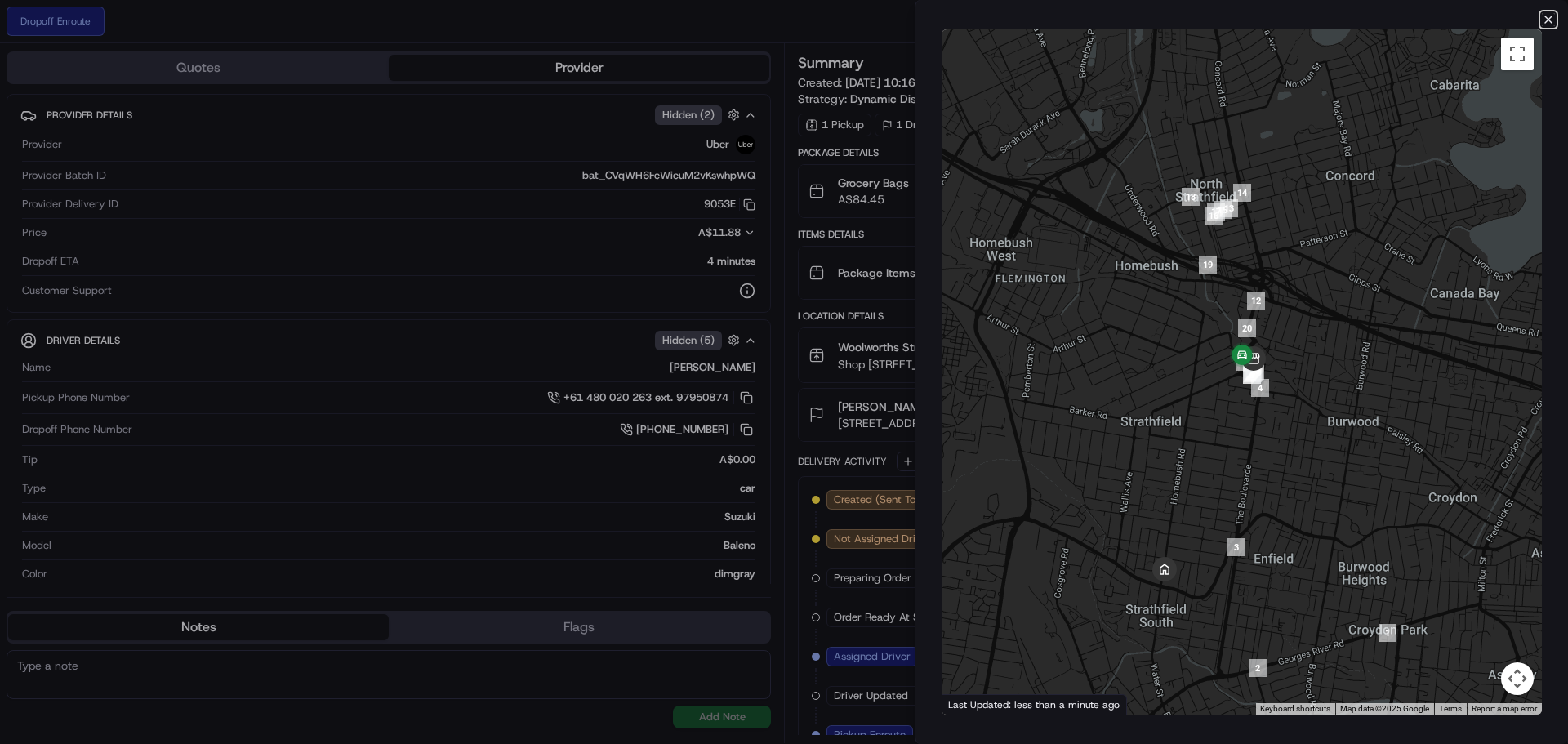
click at [1550, 18] on icon "button" at bounding box center [1549, 20] width 7 height 7
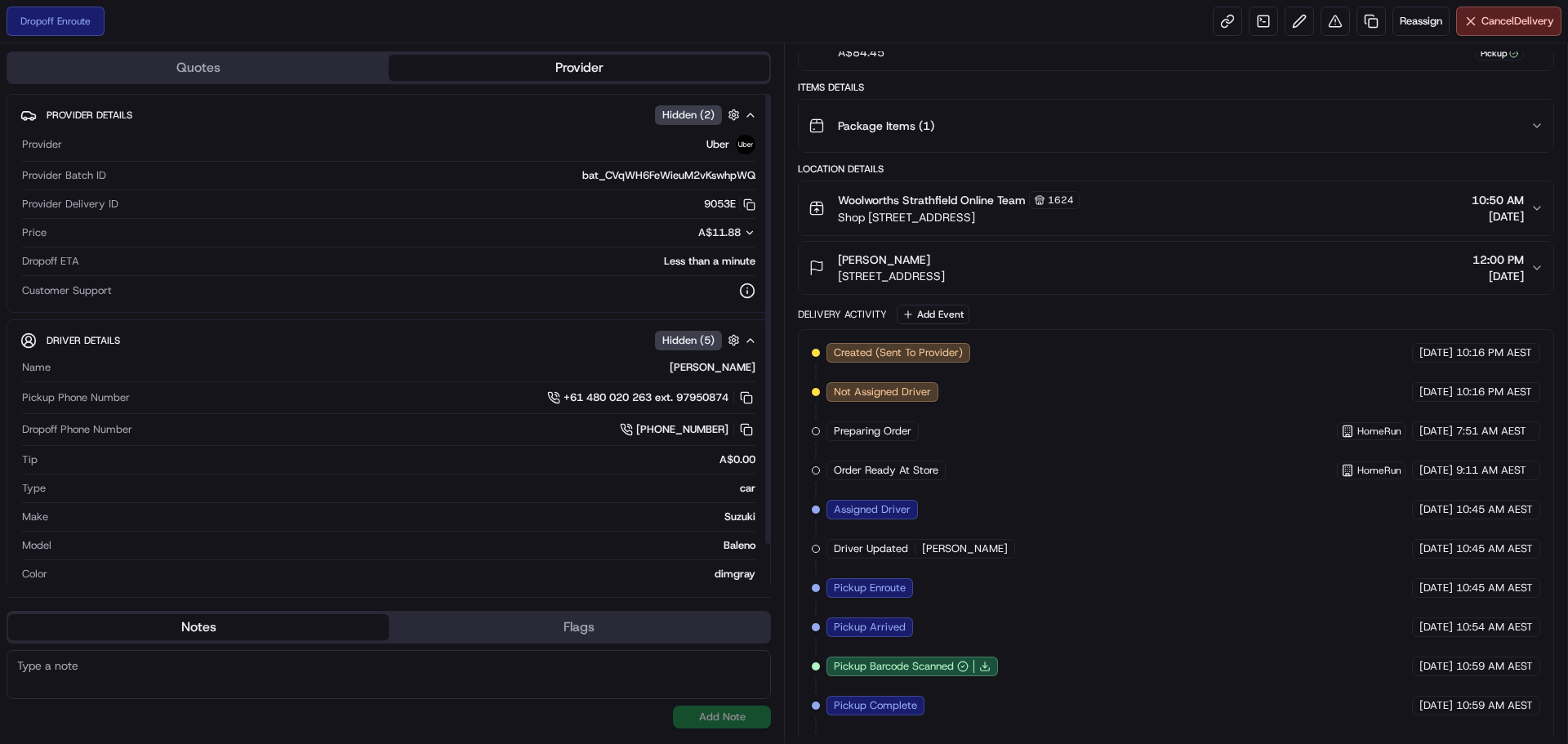
scroll to position [181, 0]
